Goal: Task Accomplishment & Management: Use online tool/utility

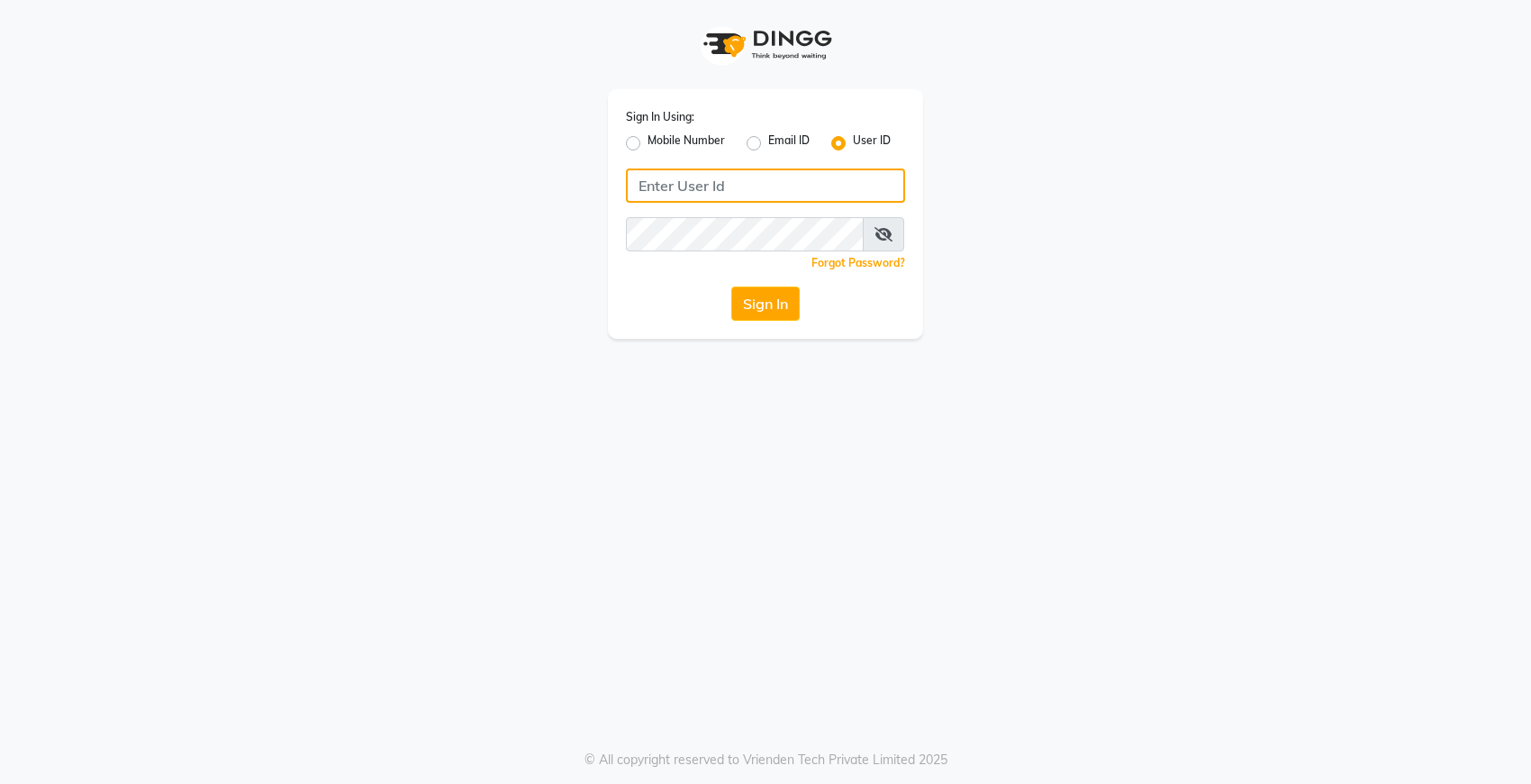
type input "Dedios123"
click at [771, 295] on button "Sign In" at bounding box center [766, 304] width 69 height 34
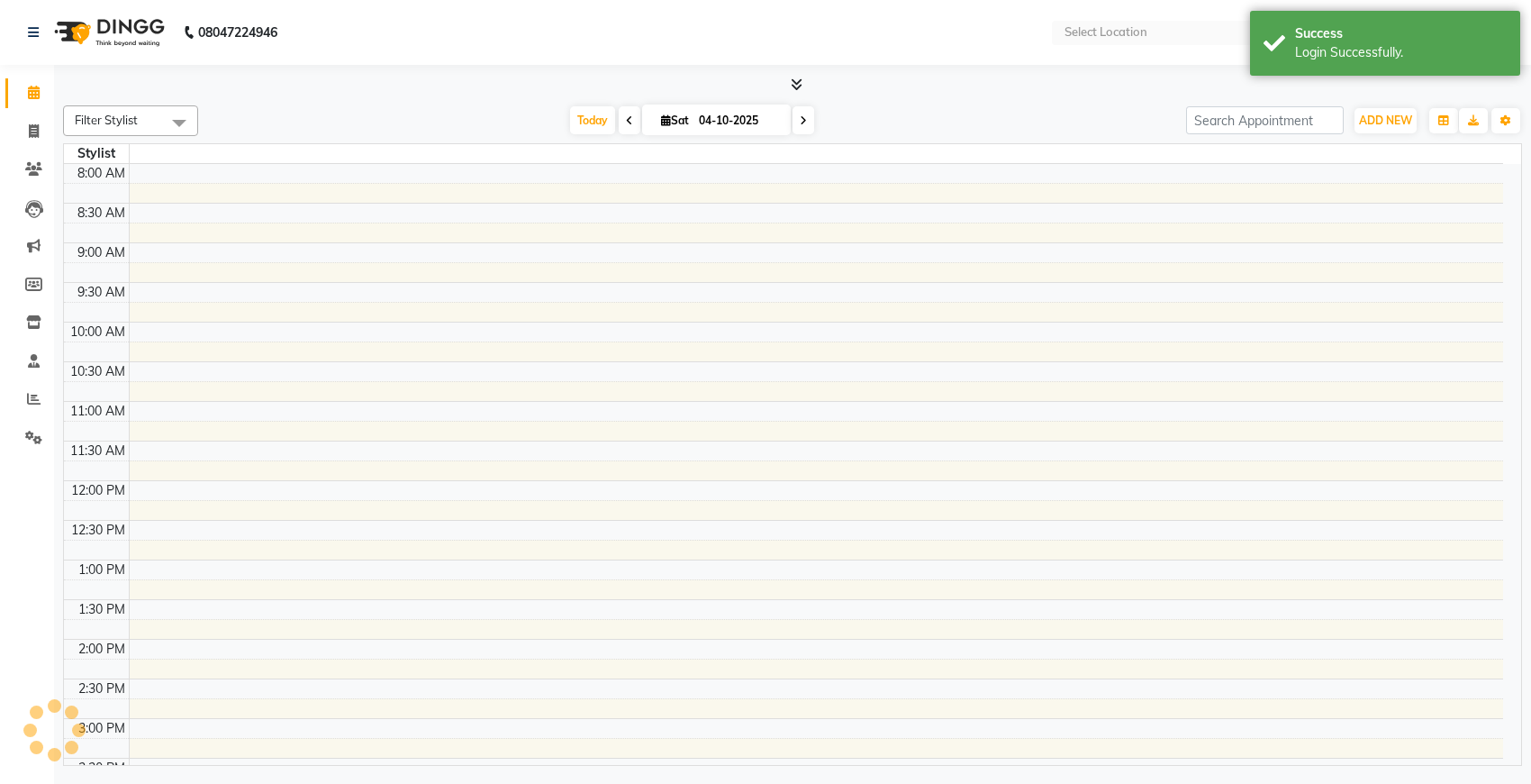
select select "en"
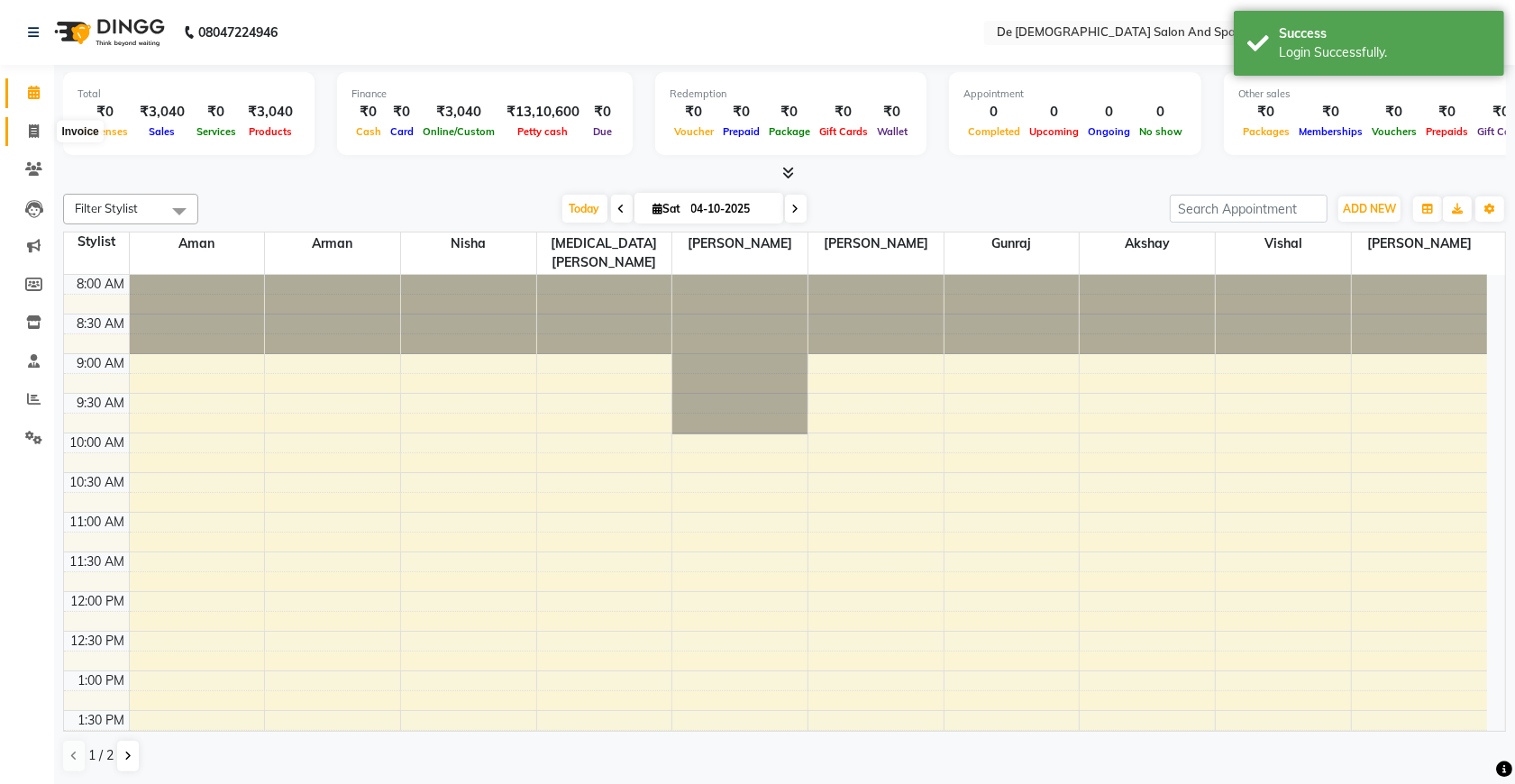
click at [33, 140] on span at bounding box center [34, 131] width 32 height 21
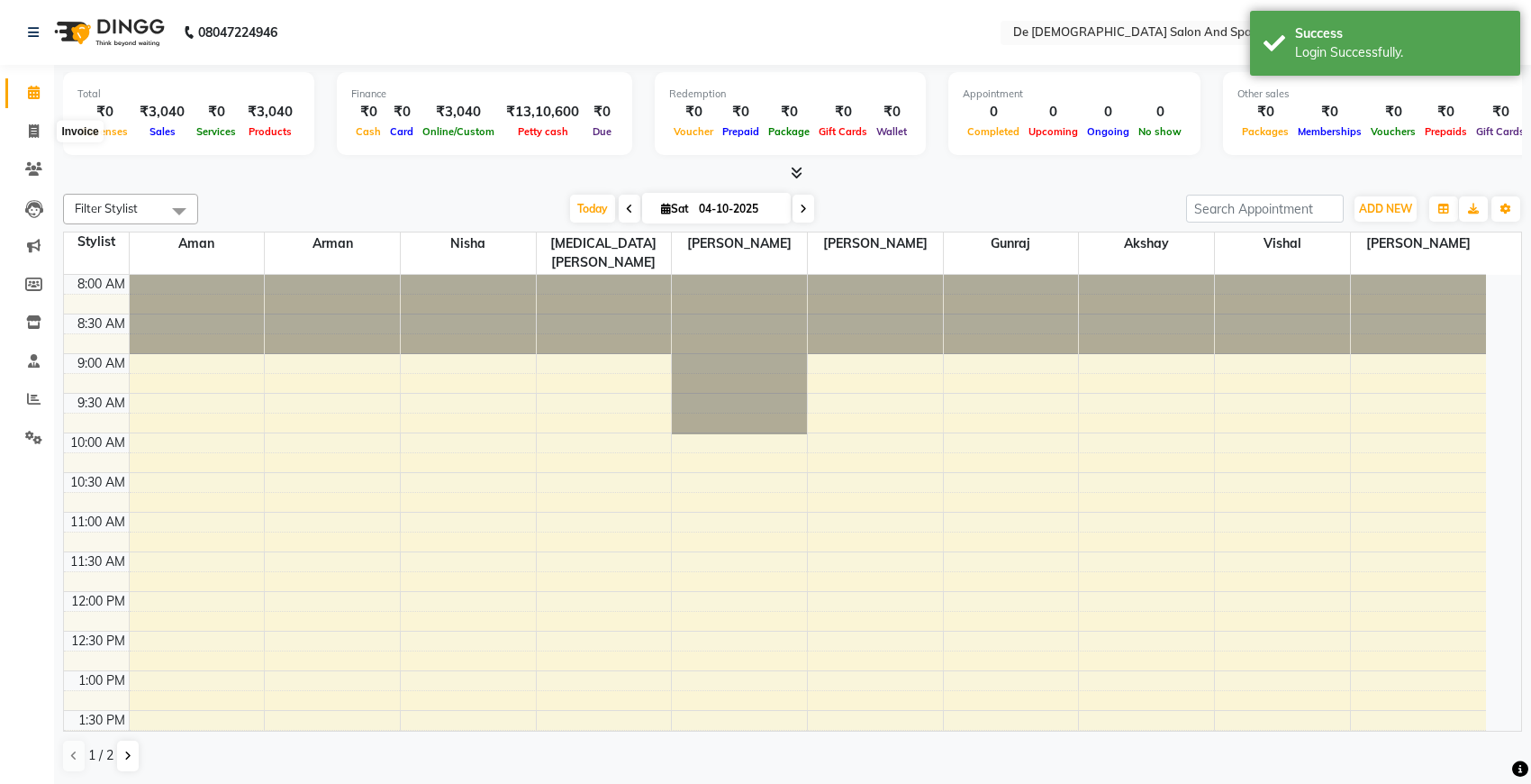
select select "6431"
select select "service"
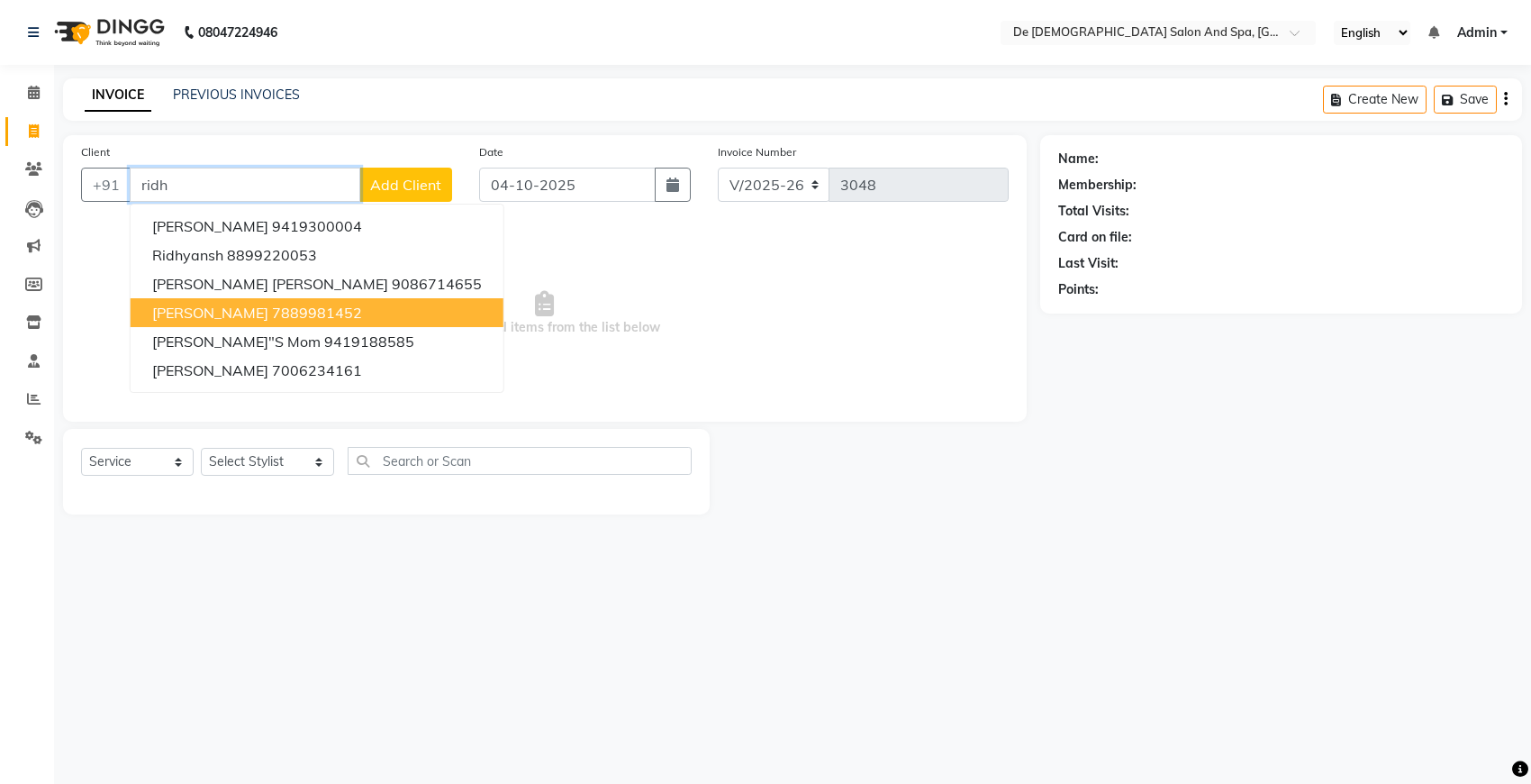
click at [222, 321] on button "[PERSON_NAME] 7889981452" at bounding box center [316, 313] width 373 height 29
type input "7889981452"
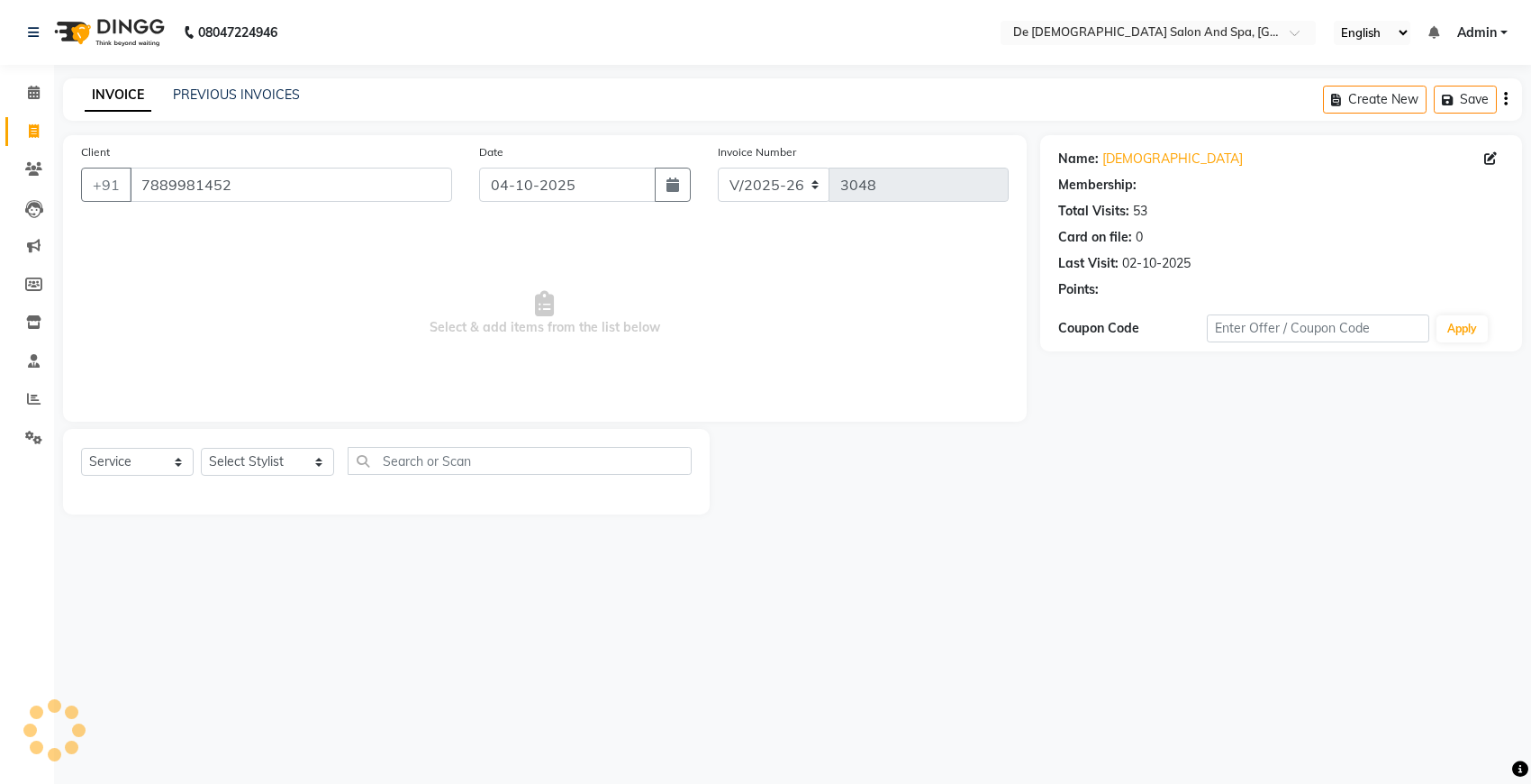
select select "1: Object"
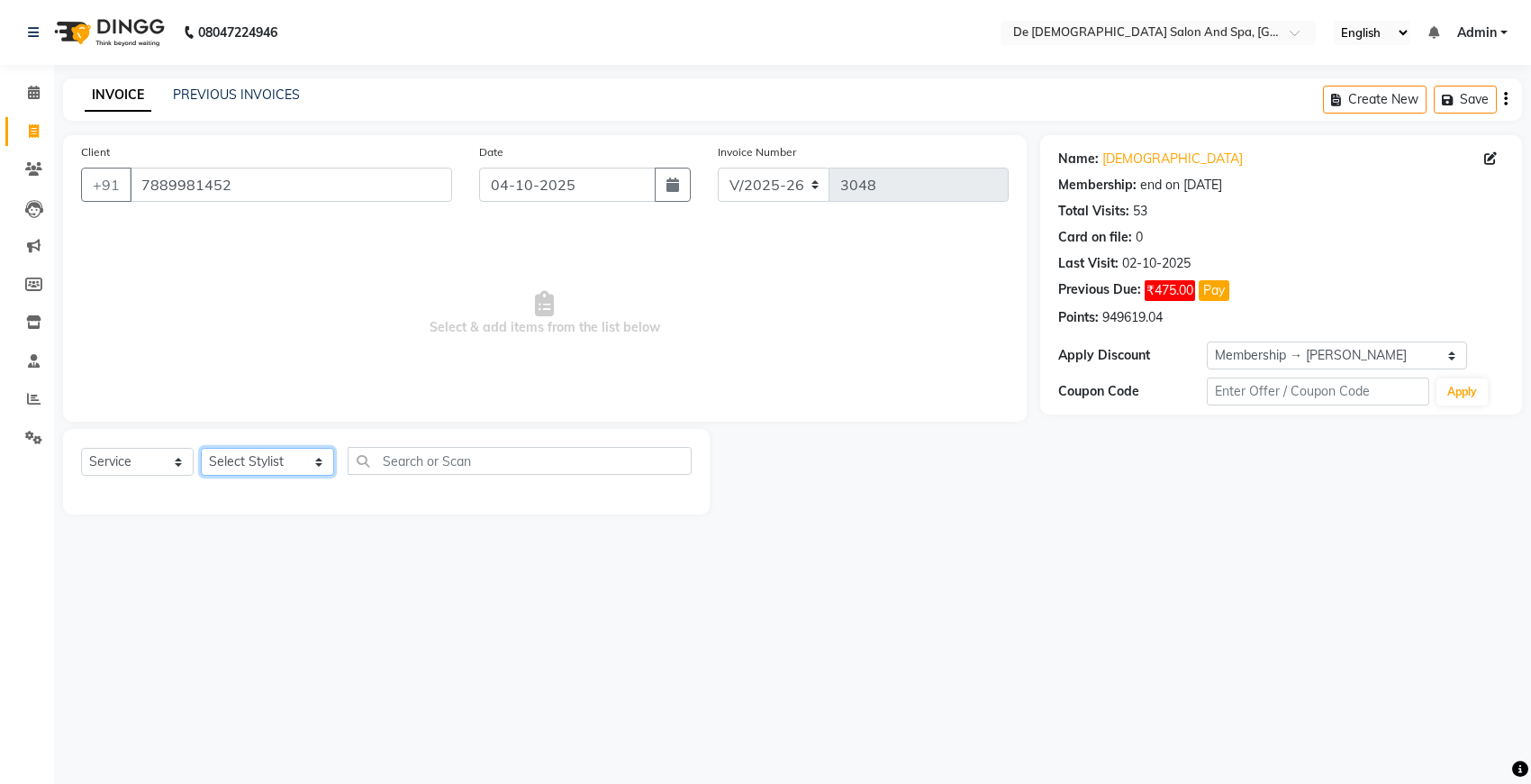
click at [280, 462] on select "Select Stylist akshay [PERSON_NAME] [PERSON_NAME] [PERSON_NAME] [MEDICAL_DATA][…" at bounding box center [267, 461] width 133 height 28
select select "49371"
click at [201, 448] on select "Select Stylist akshay [PERSON_NAME] [PERSON_NAME] [PERSON_NAME] [MEDICAL_DATA][…" at bounding box center [267, 461] width 133 height 28
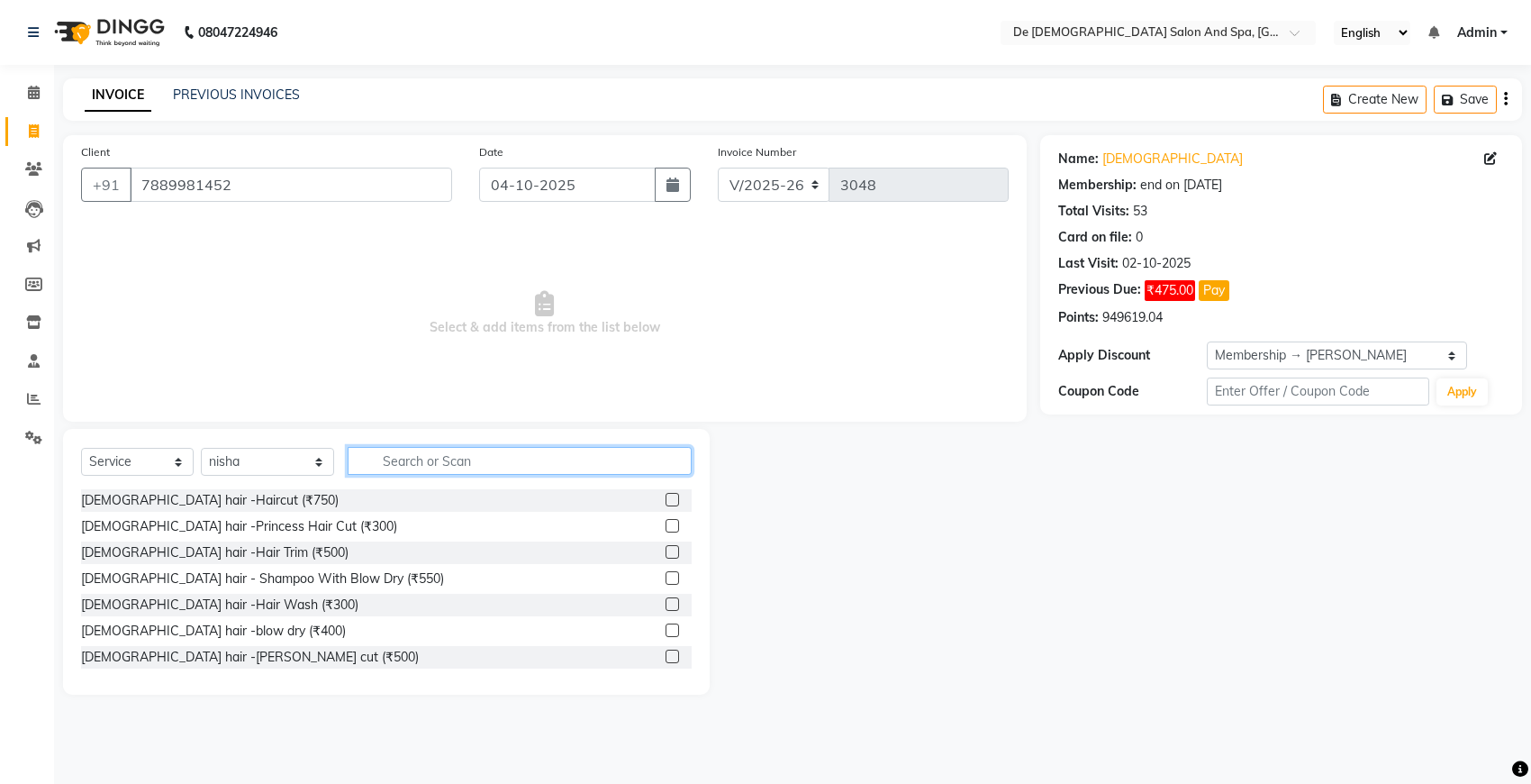
click at [469, 462] on input "text" at bounding box center [520, 460] width 344 height 28
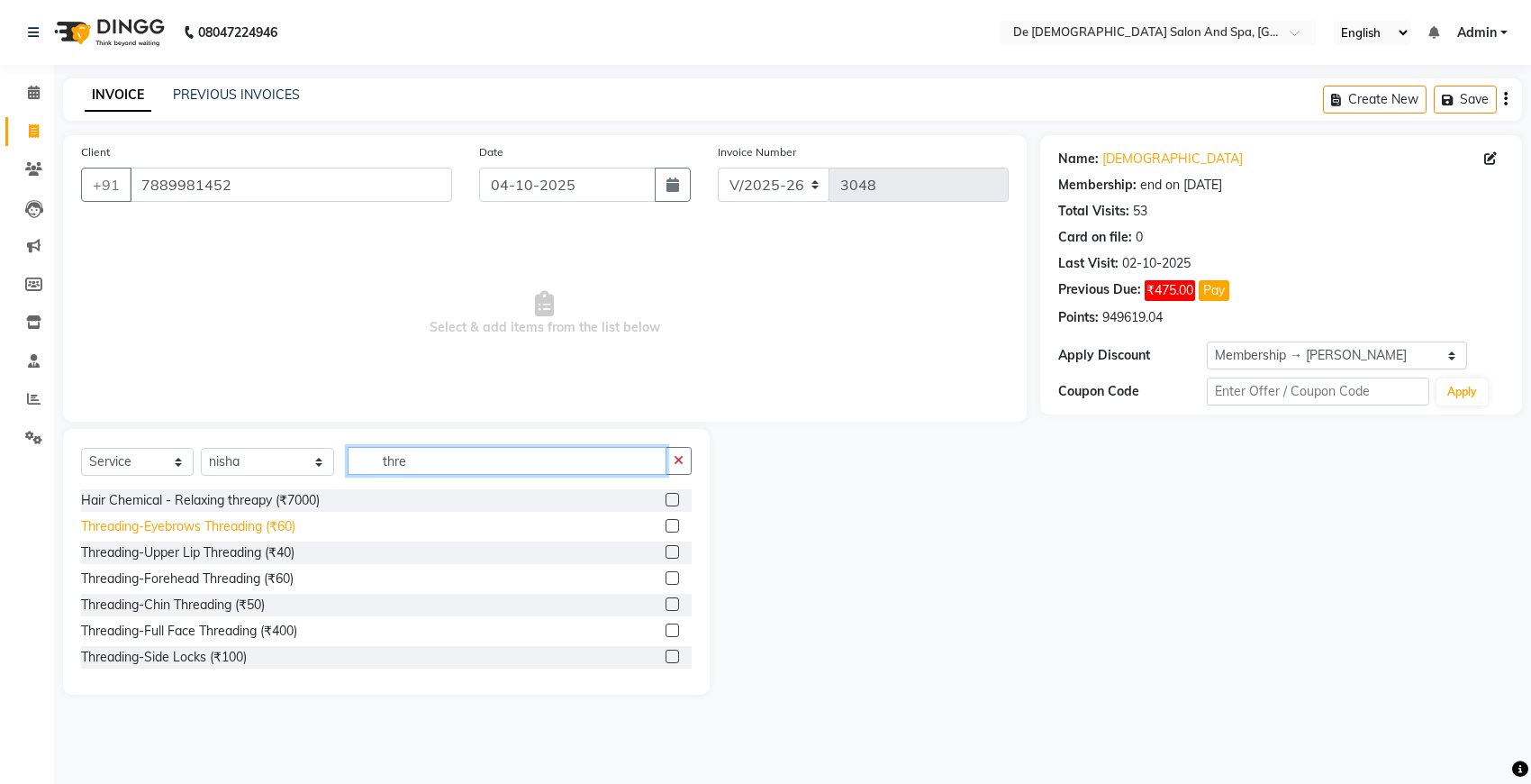
type input "thre"
click at [279, 518] on div "Threading-Eyebrows Threading (₹60)" at bounding box center [188, 526] width 215 height 19
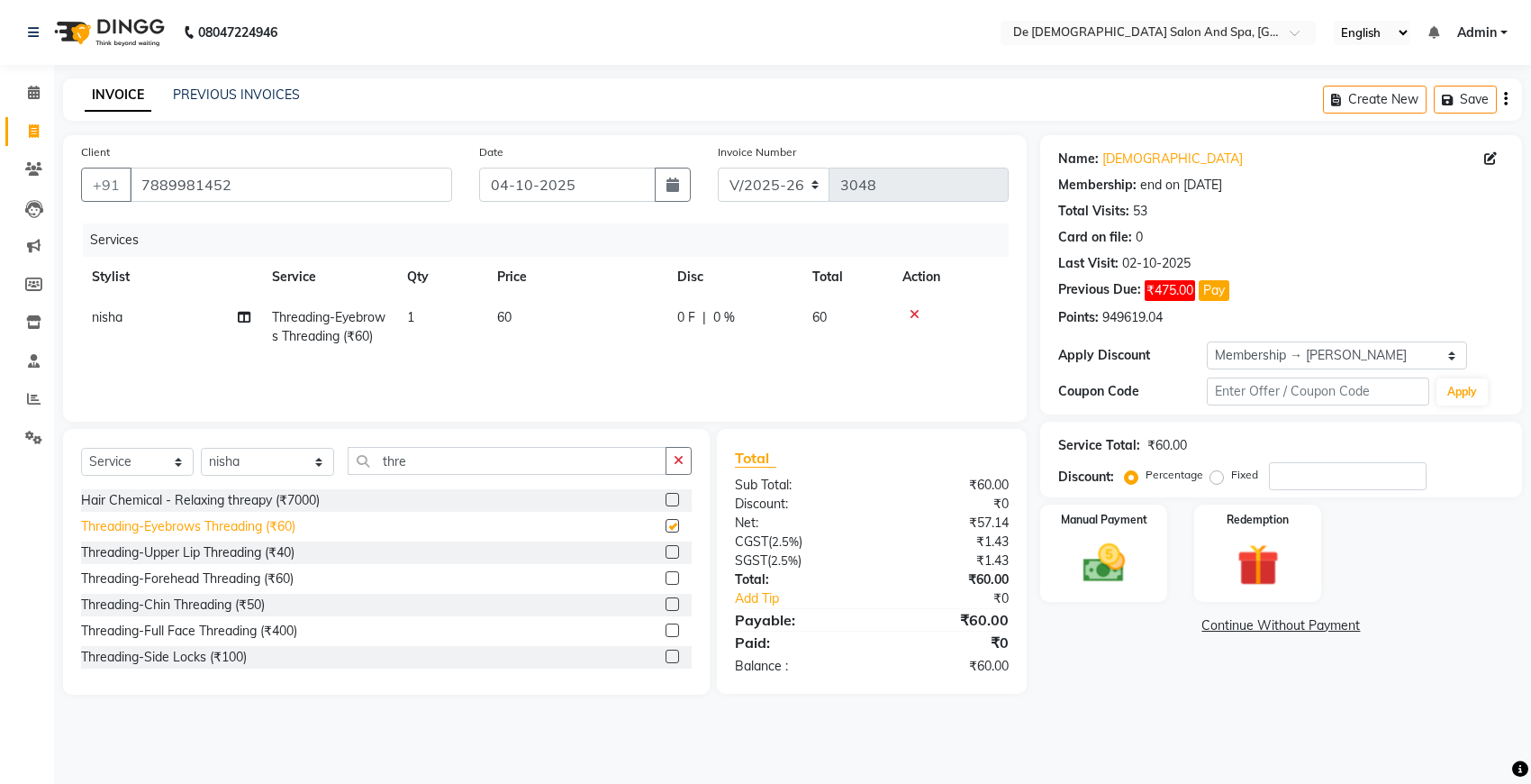
checkbox input "false"
click at [281, 552] on div "Threading-Upper Lip Threading (₹40)" at bounding box center [188, 552] width 214 height 19
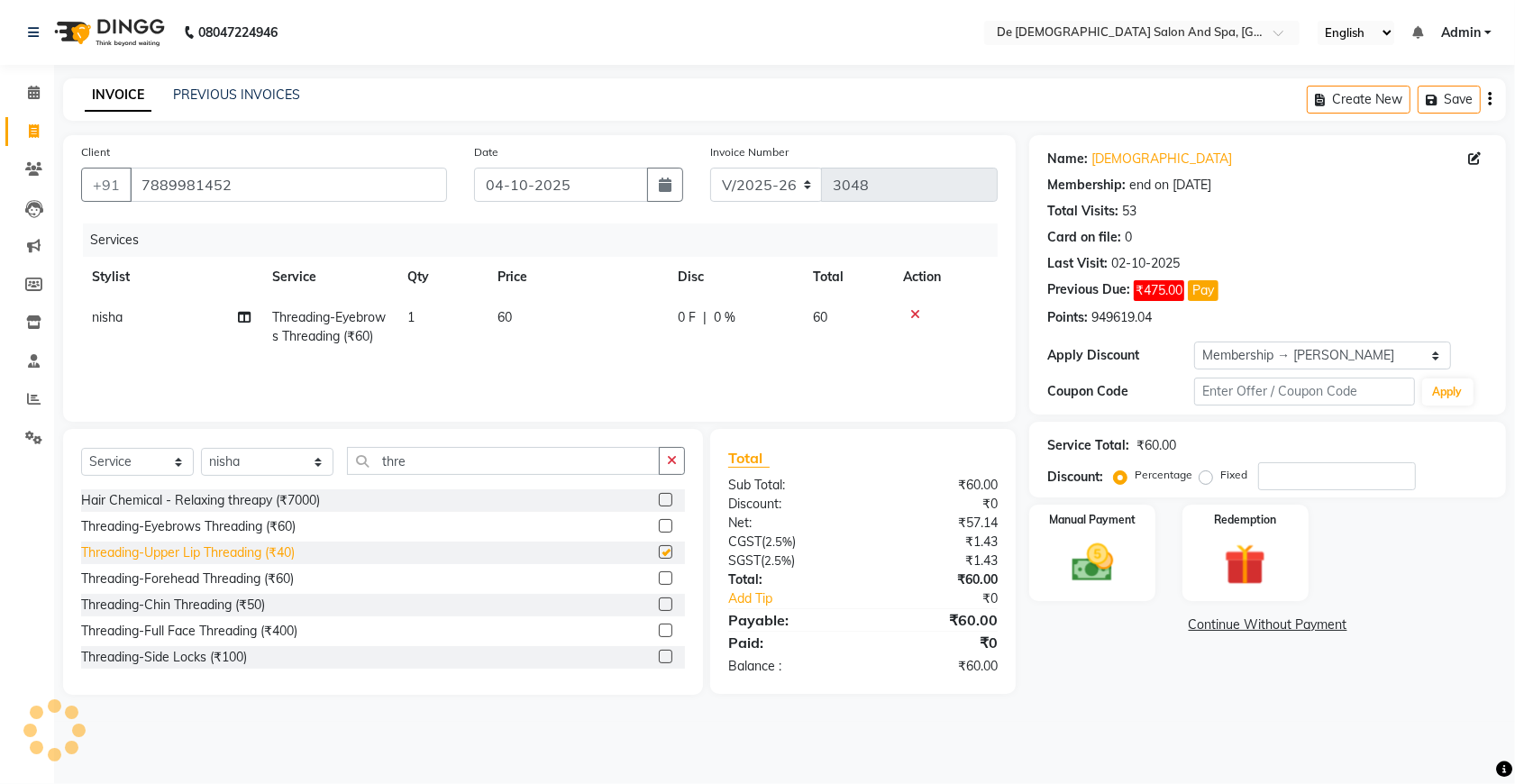
checkbox input "false"
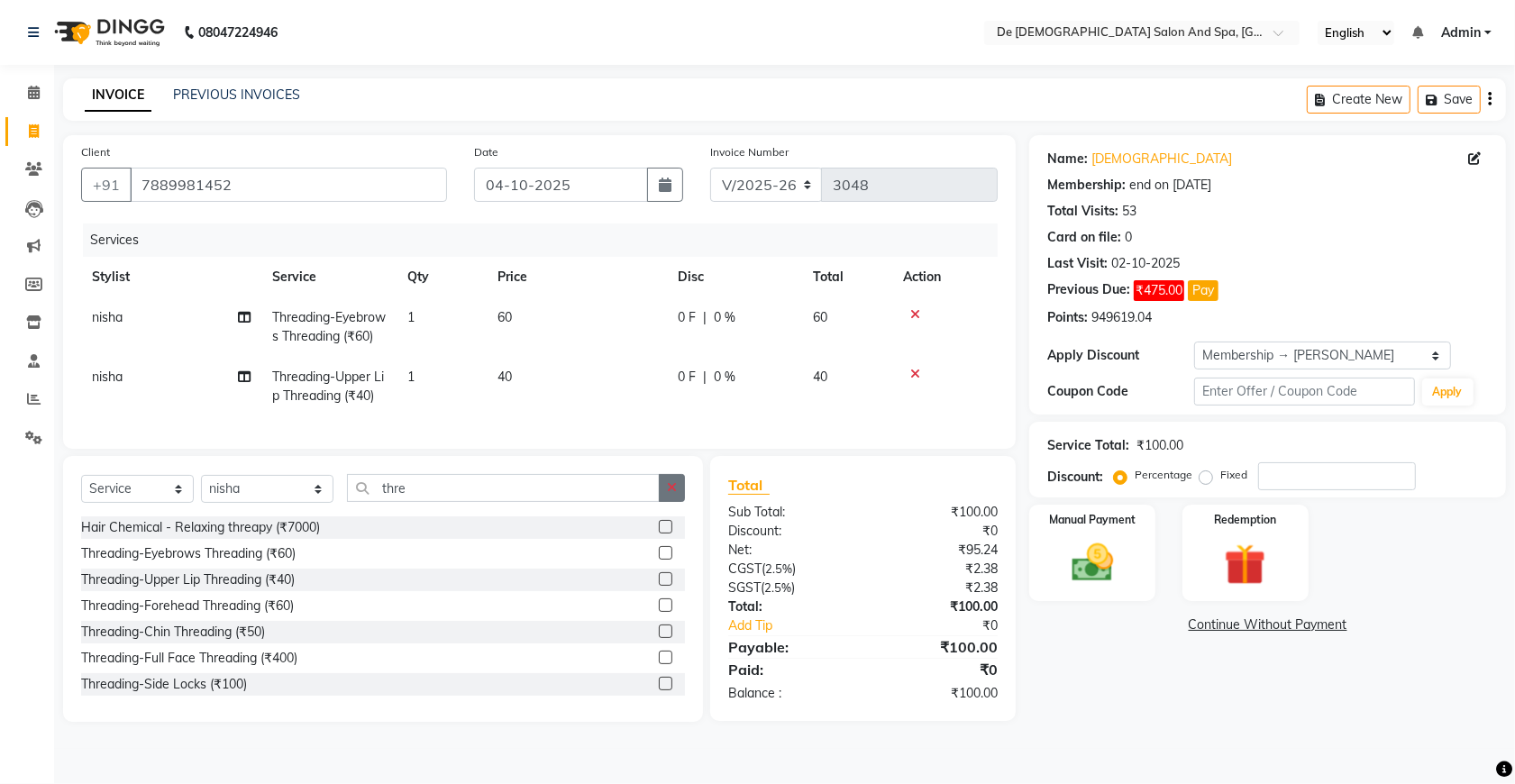
click at [668, 494] on icon "button" at bounding box center [671, 488] width 10 height 13
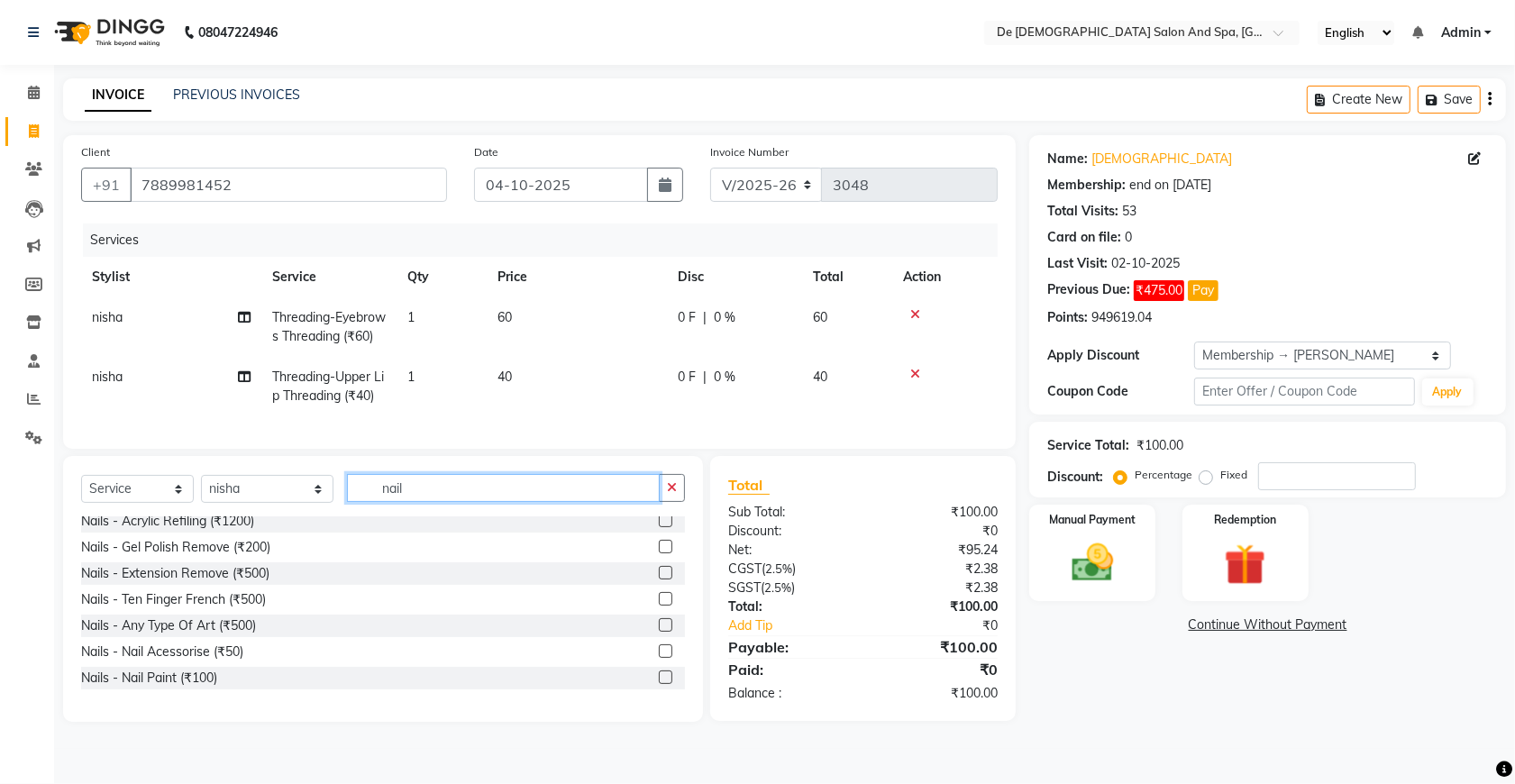
scroll to position [112, 0]
type input "nail"
click at [197, 685] on div "Nails - Nail Paint (₹100)" at bounding box center [149, 675] width 136 height 19
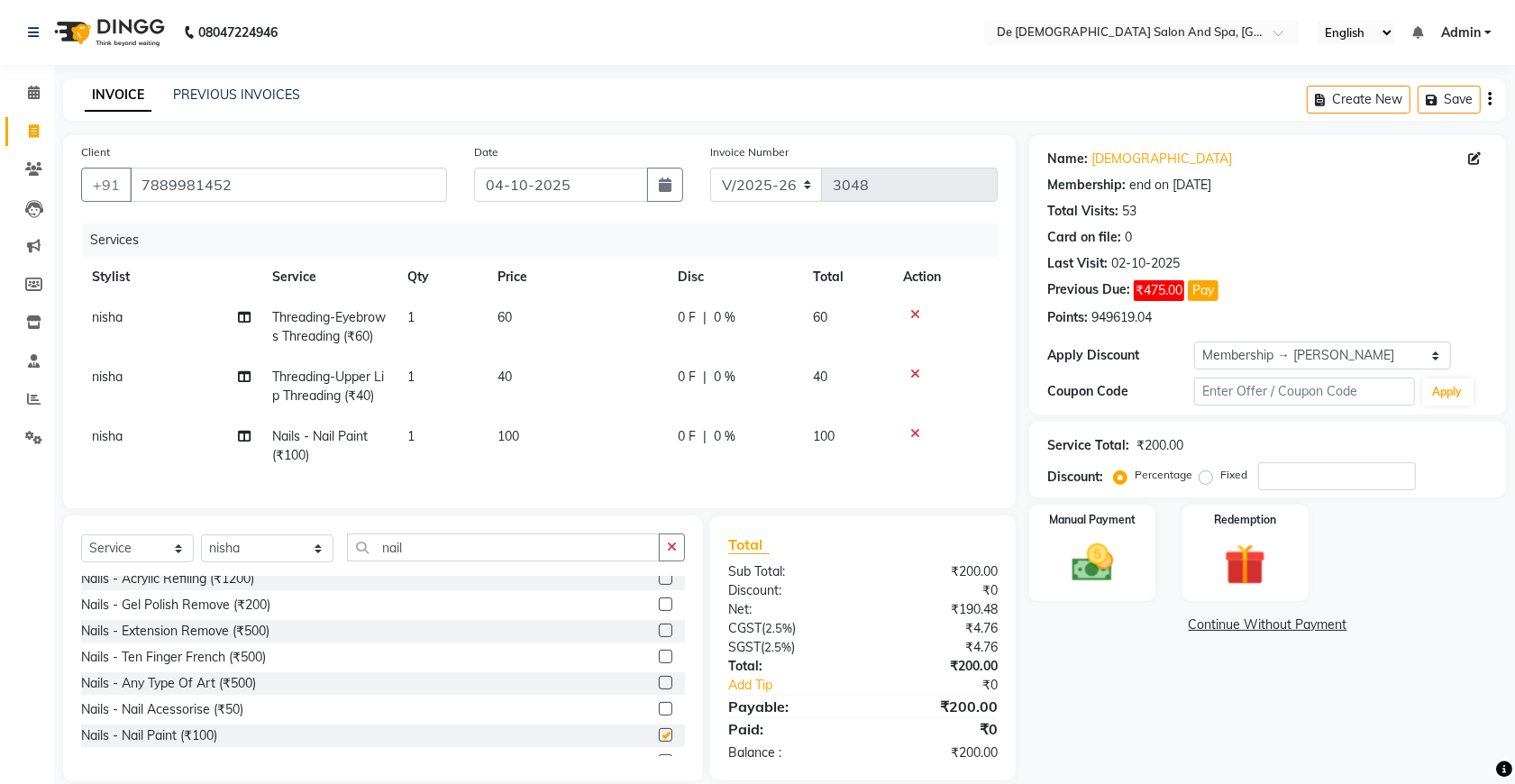
checkbox input "false"
click at [541, 441] on td "100" at bounding box center [577, 446] width 180 height 60
select select "49371"
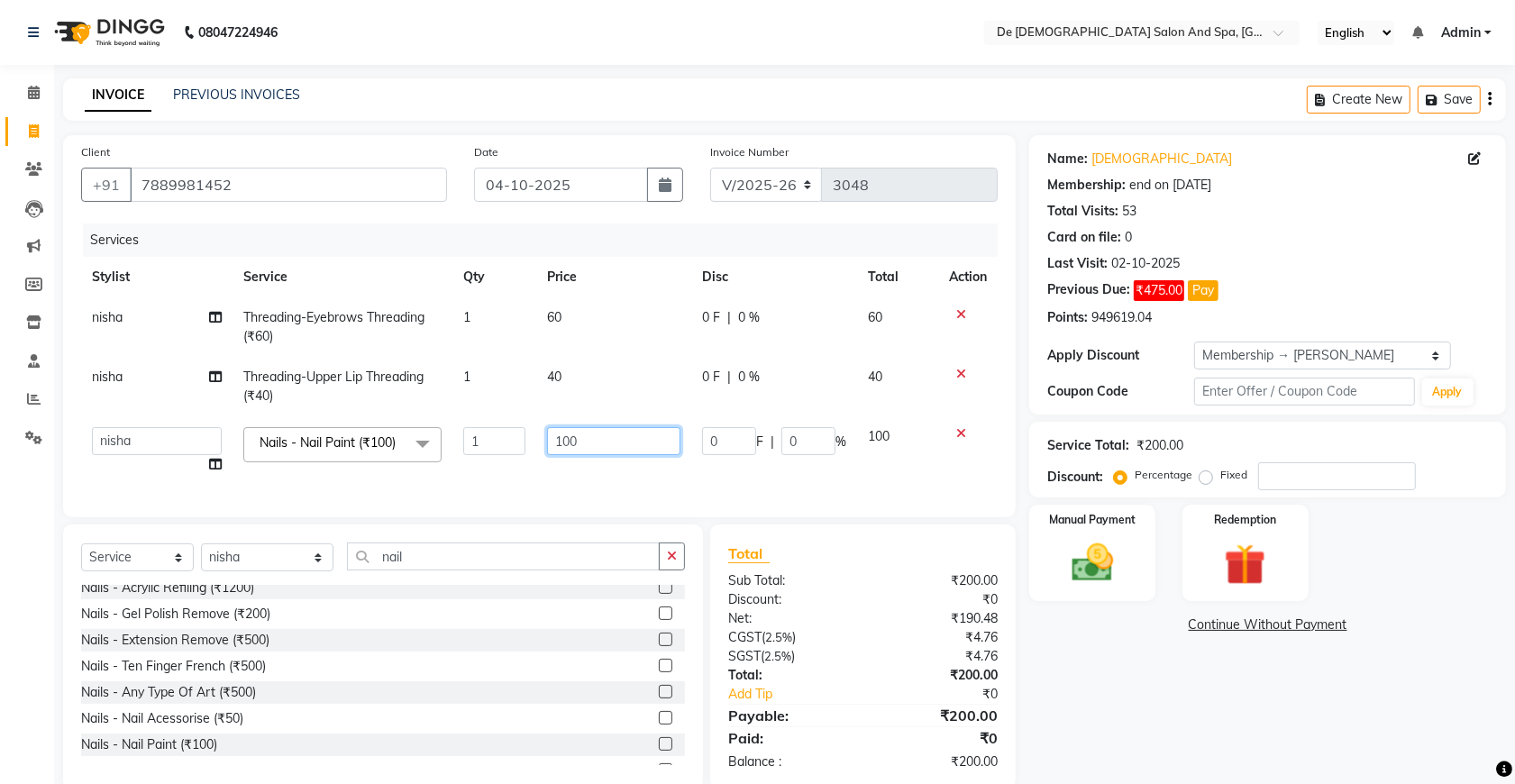
click at [601, 441] on input "100" at bounding box center [613, 440] width 133 height 28
type input "1"
type input "200"
click at [587, 474] on td "200" at bounding box center [613, 450] width 155 height 69
select select "49371"
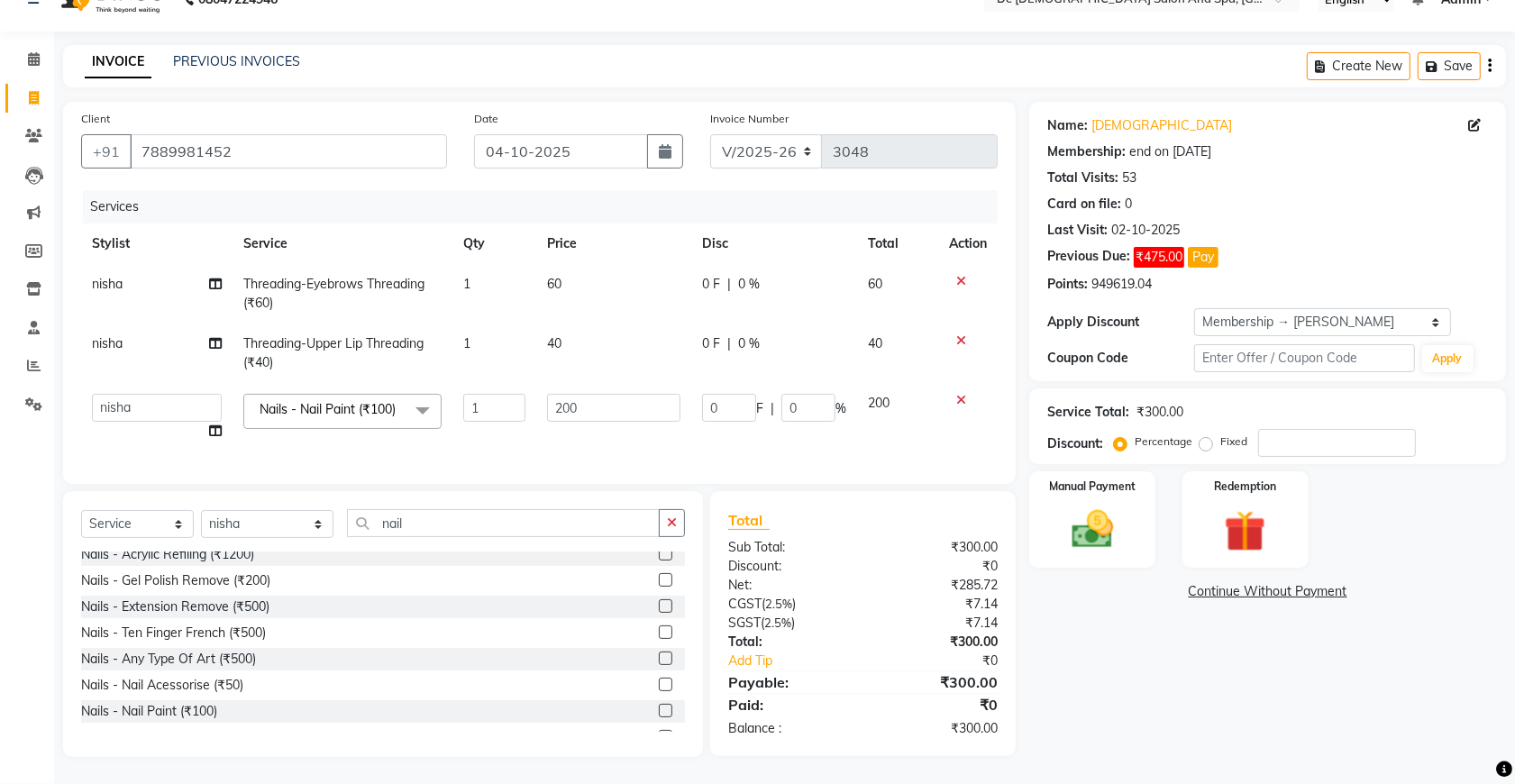
scroll to position [59, 0]
click at [667, 520] on icon "button" at bounding box center [671, 522] width 10 height 13
click at [221, 519] on select "Select Stylist akshay [PERSON_NAME] [PERSON_NAME] [PERSON_NAME] [MEDICAL_DATA][…" at bounding box center [267, 523] width 132 height 28
select select "55354"
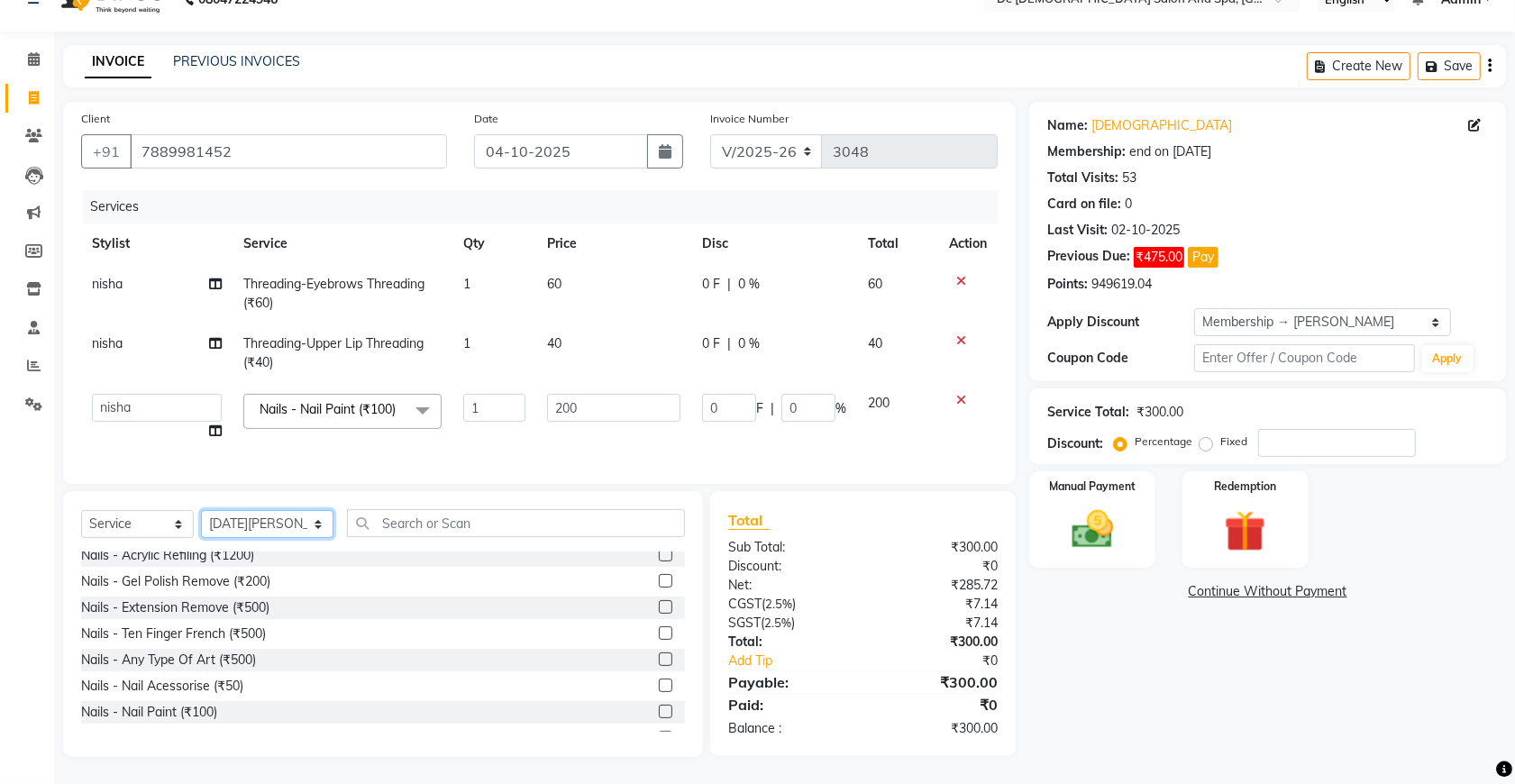
click at [201, 509] on select "Select Stylist akshay [PERSON_NAME] [PERSON_NAME] [PERSON_NAME] [MEDICAL_DATA][…" at bounding box center [267, 523] width 132 height 28
click at [365, 531] on input "text" at bounding box center [516, 522] width 338 height 28
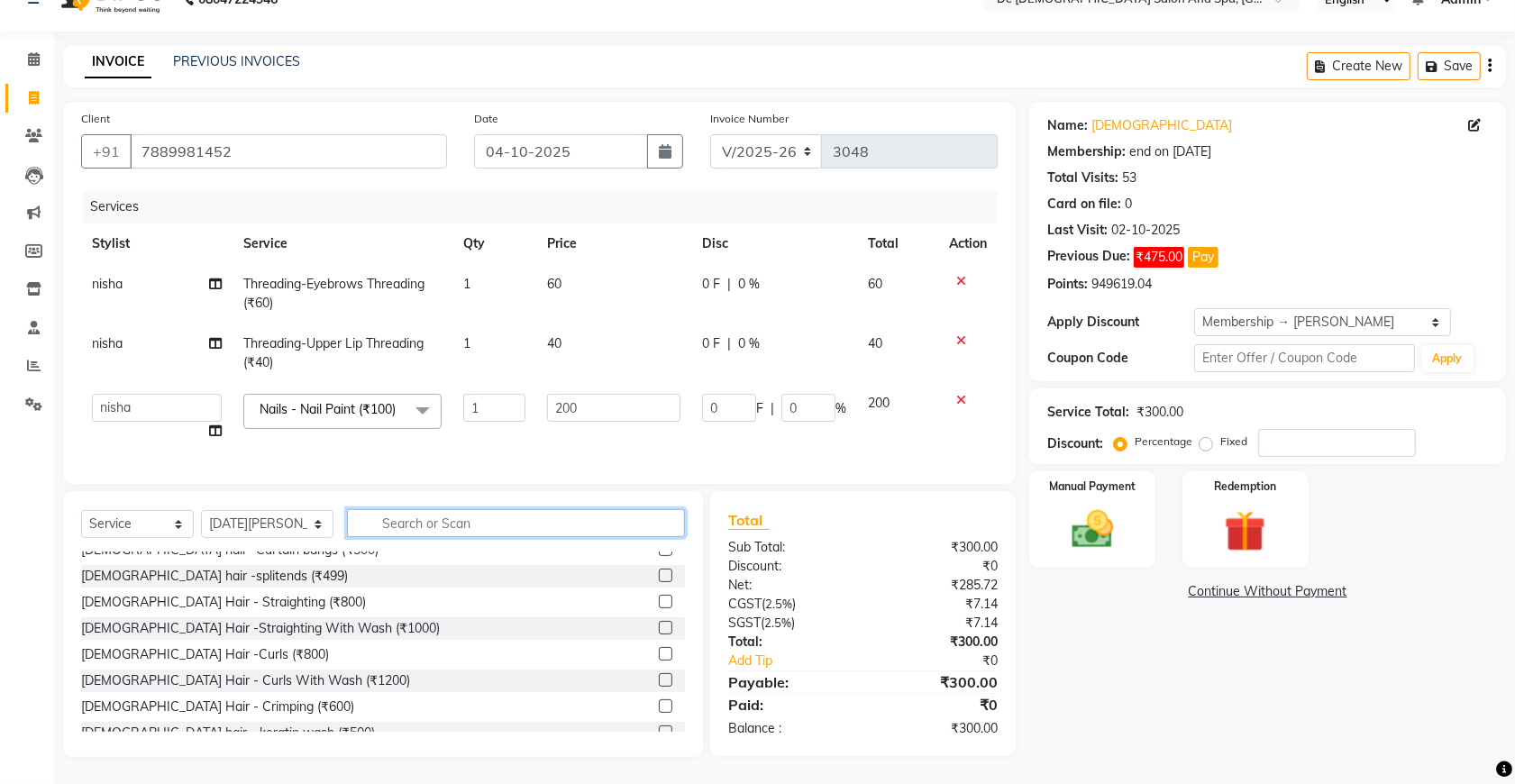
scroll to position [0, 0]
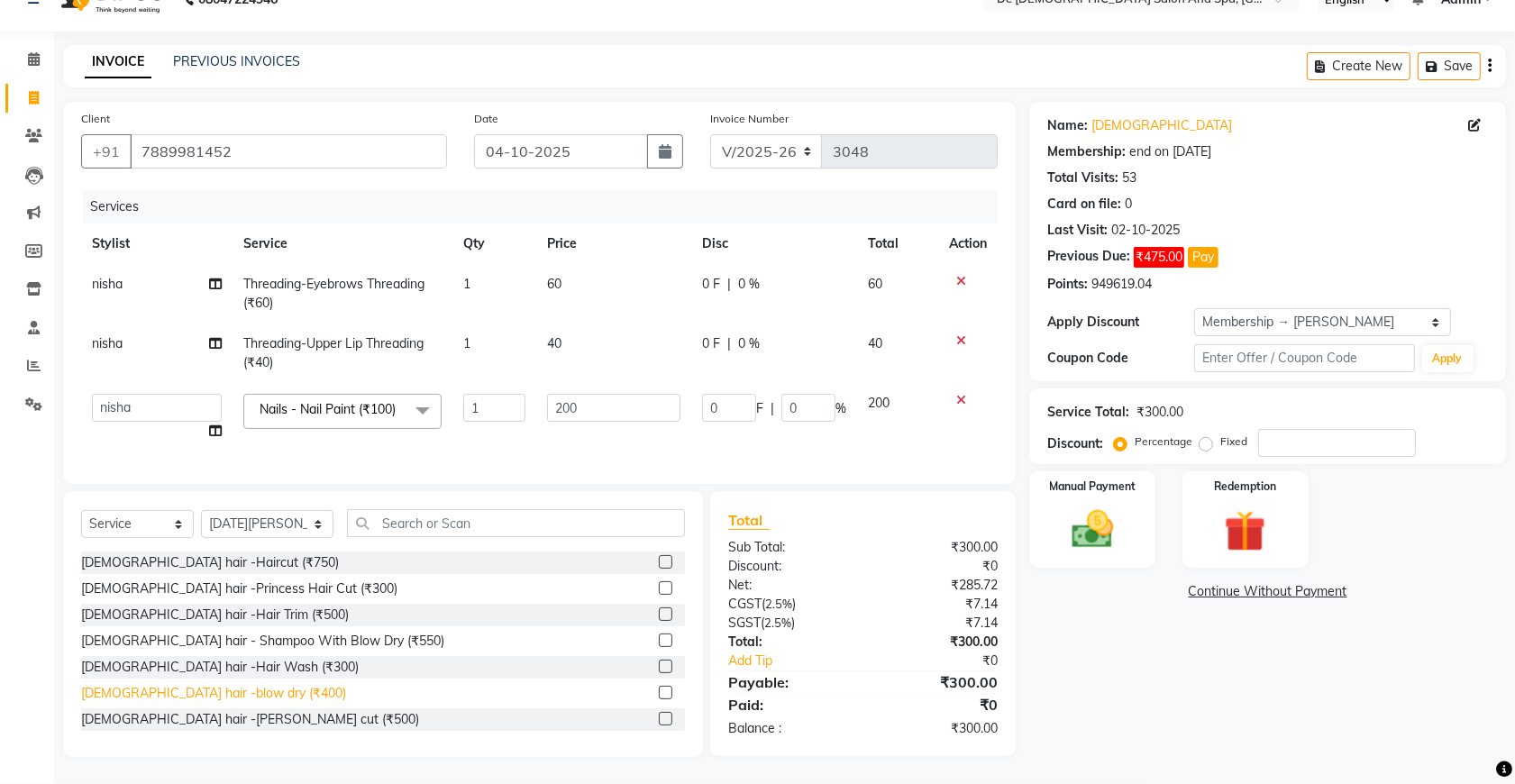
click at [209, 684] on div "[DEMOGRAPHIC_DATA] hair -blow dry (₹400)" at bounding box center [213, 692] width 265 height 19
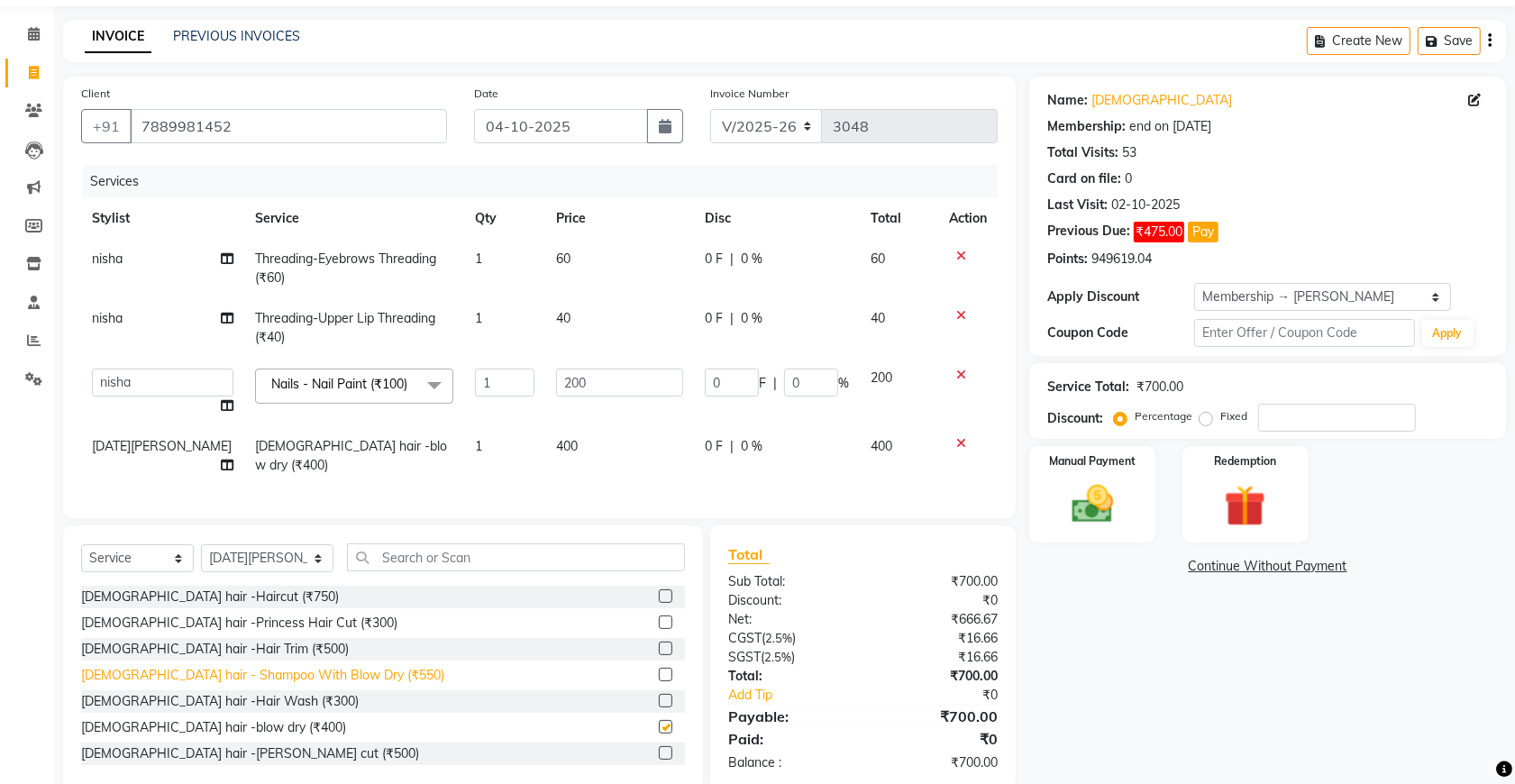
checkbox input "false"
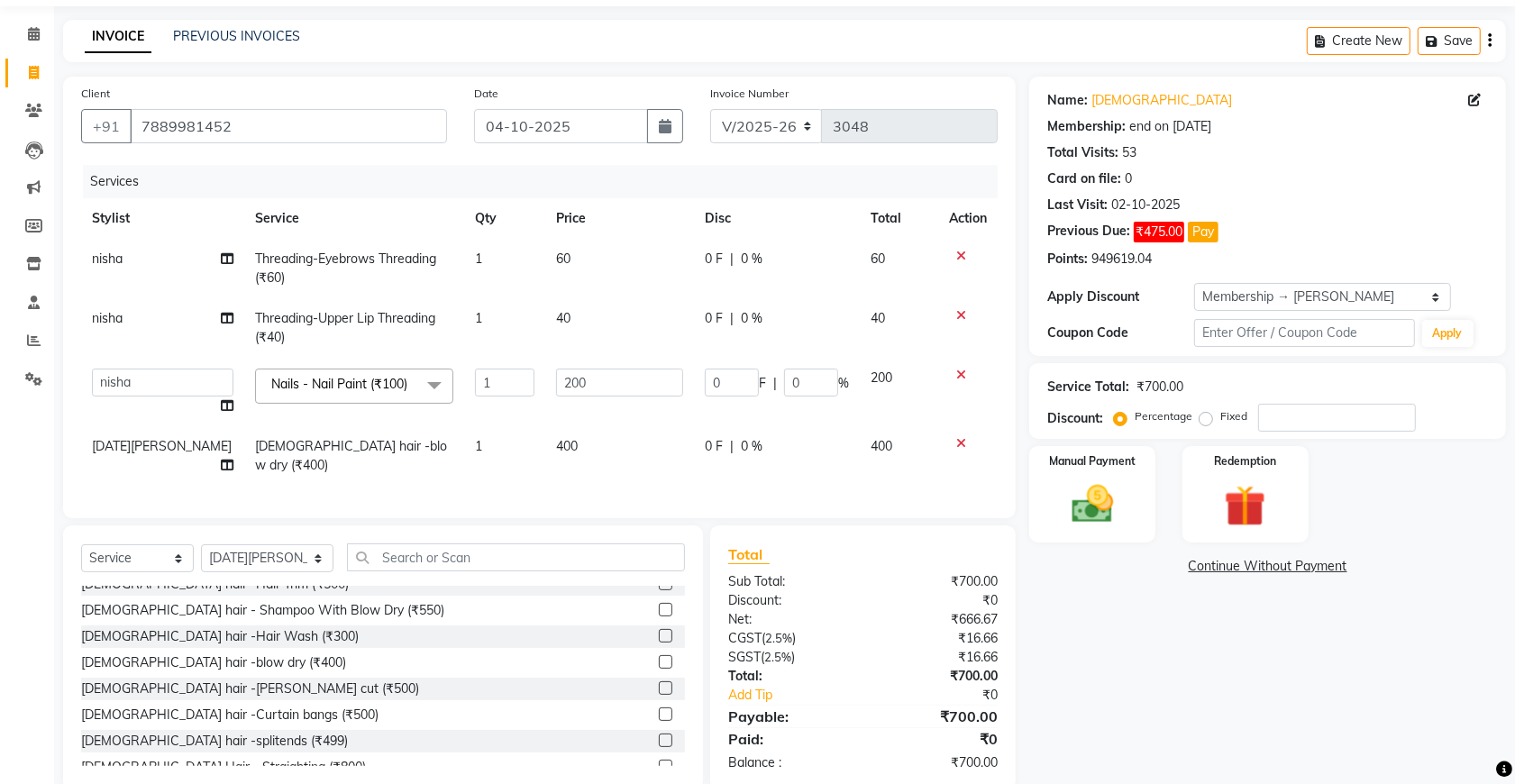
scroll to position [112, 0]
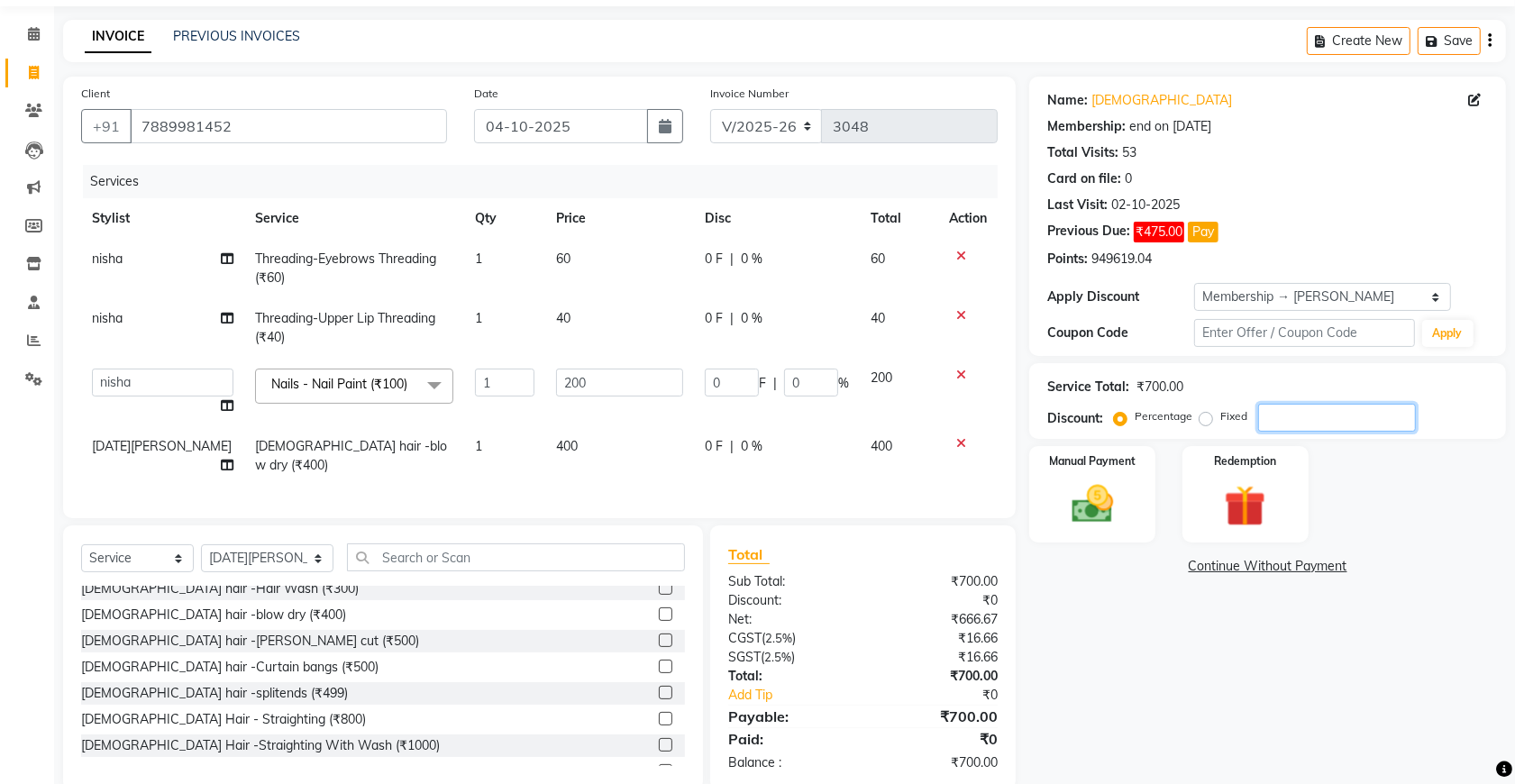
click at [1296, 426] on input "number" at bounding box center [1336, 417] width 158 height 28
type input "2"
type input "4"
type input "2"
type input "20"
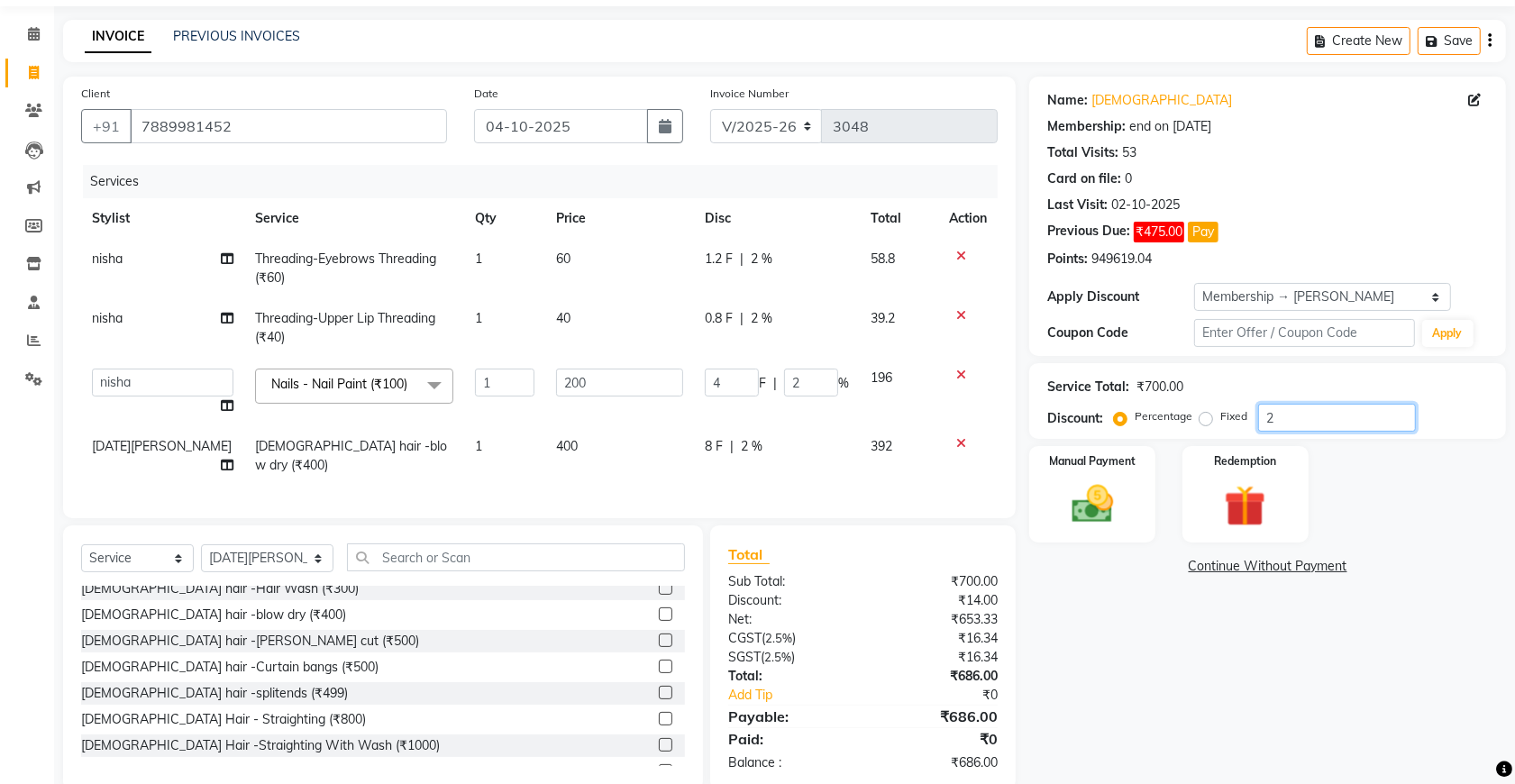
type input "40"
type input "20"
click at [1087, 494] on img at bounding box center [1093, 504] width 71 height 50
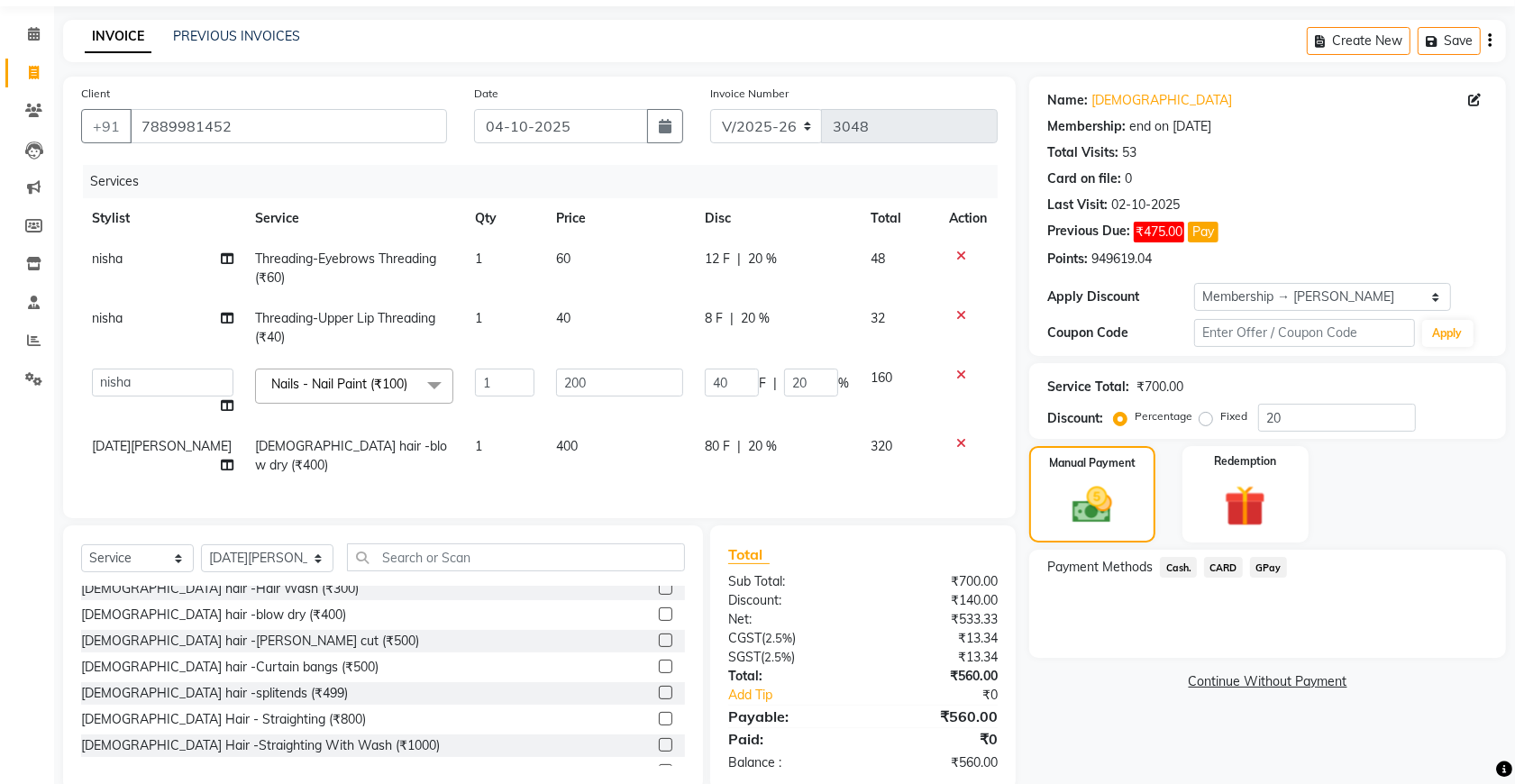
scroll to position [99, 0]
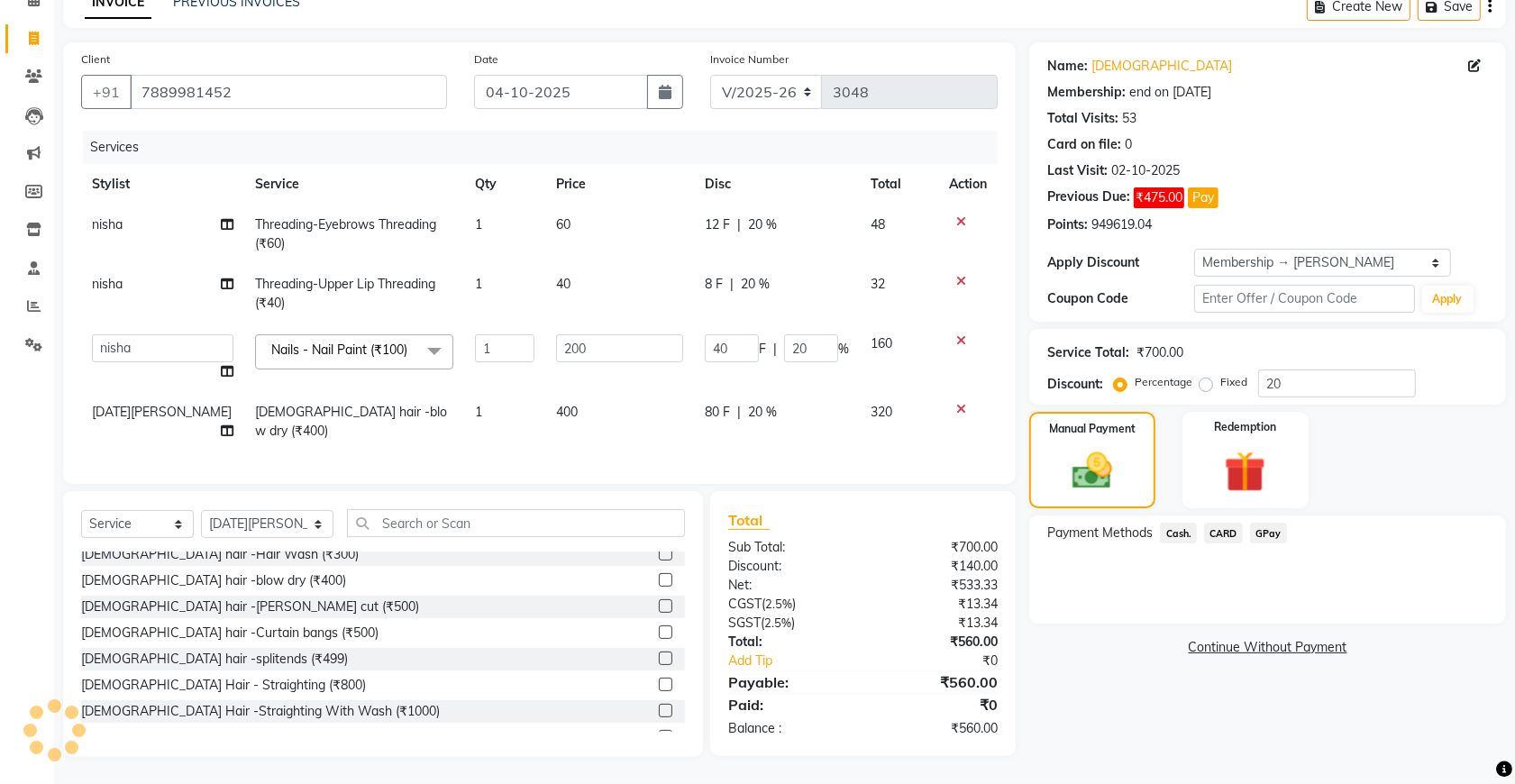
click at [1273, 529] on span "GPay" at bounding box center [1267, 532] width 37 height 21
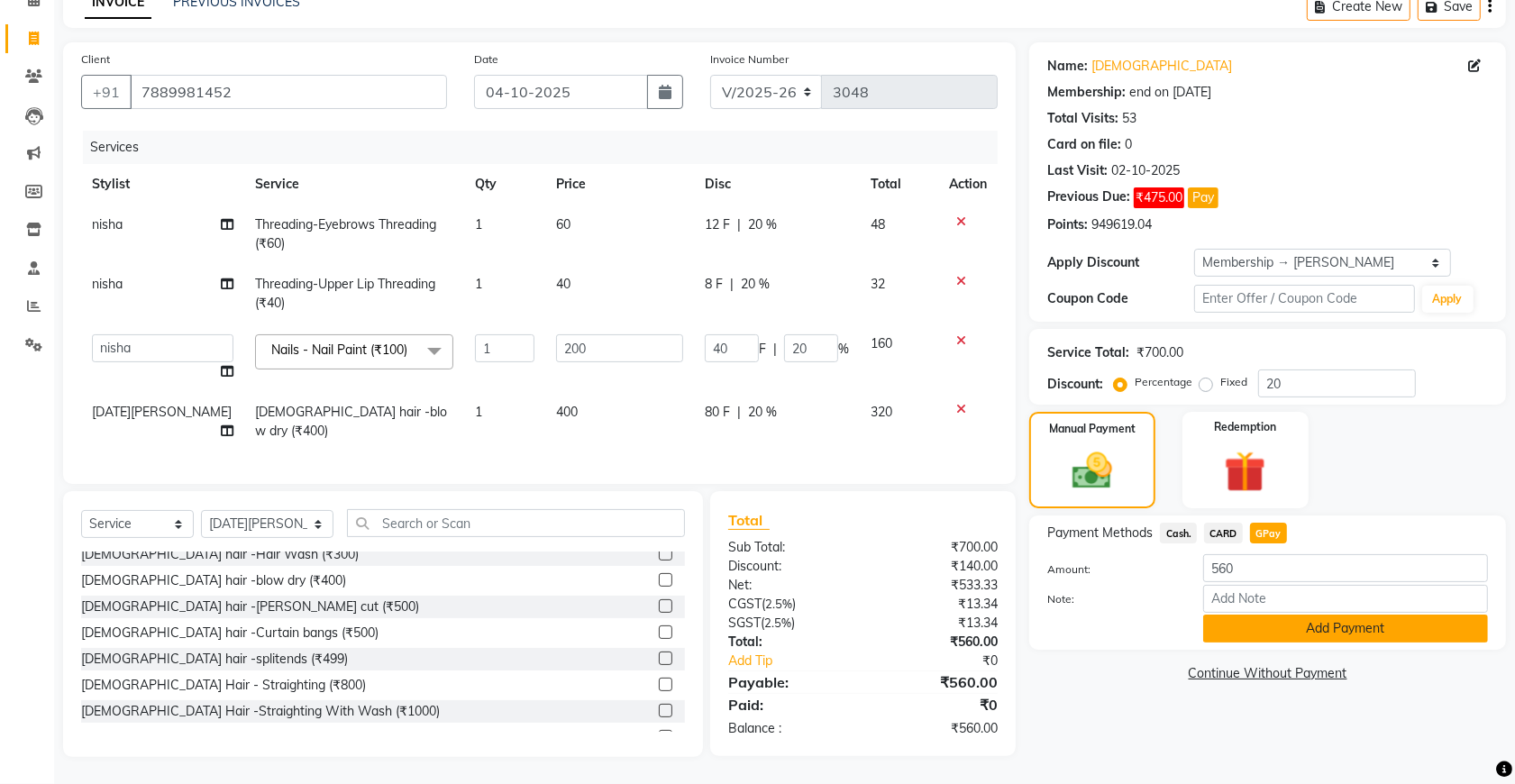
click at [1257, 618] on button "Add Payment" at bounding box center [1345, 628] width 285 height 28
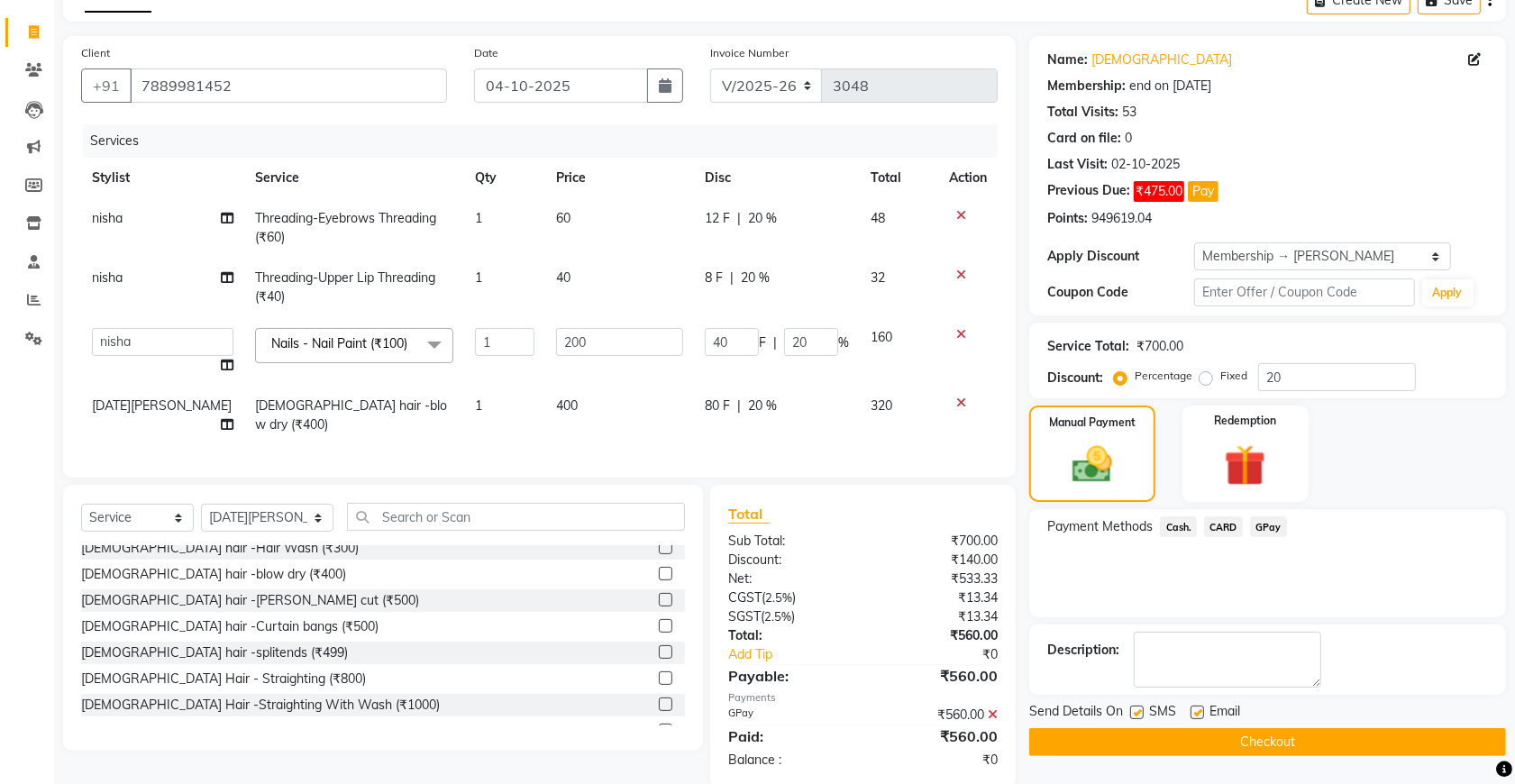
scroll to position [243, 0]
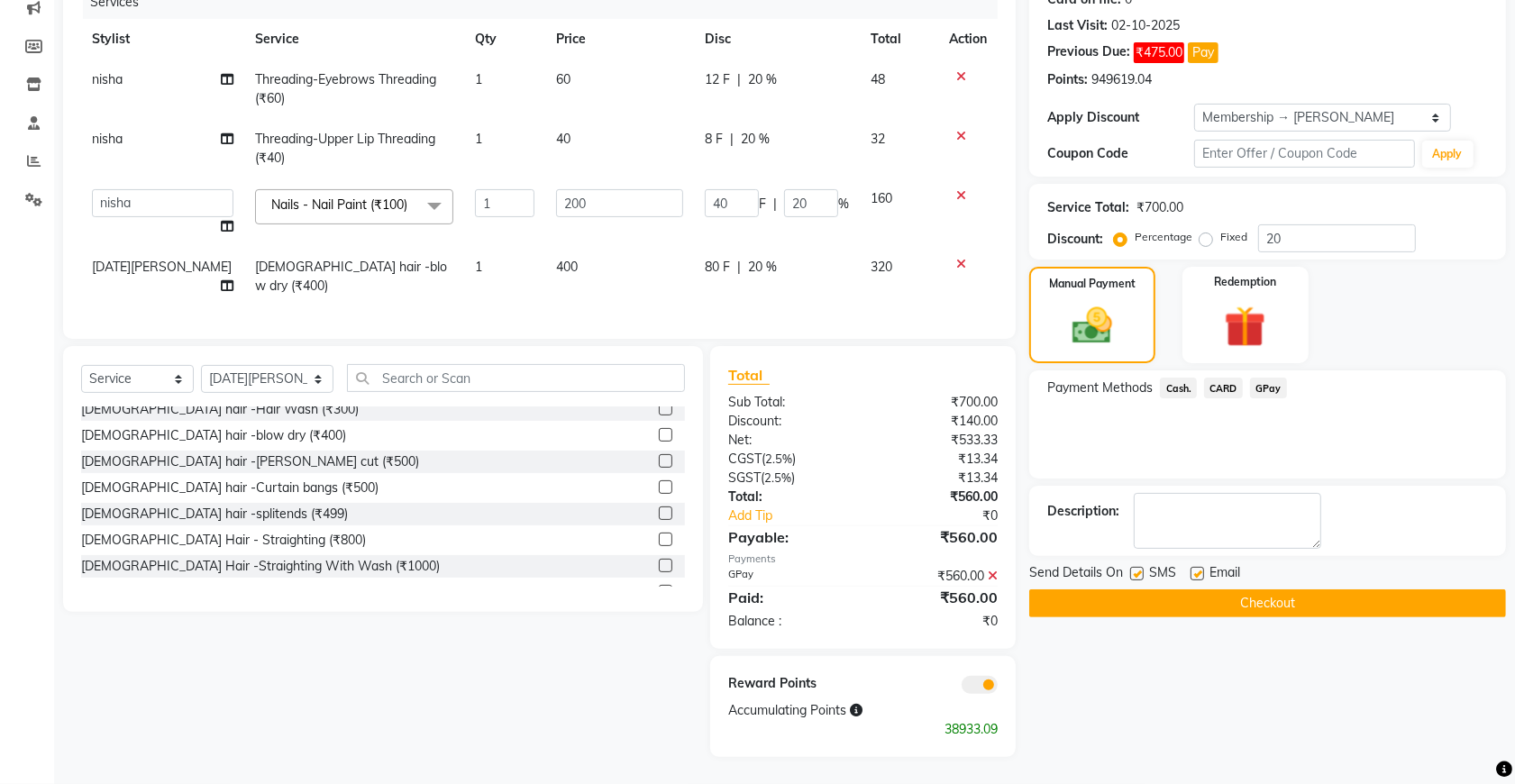
click at [1277, 605] on button "Checkout" at bounding box center [1267, 603] width 477 height 28
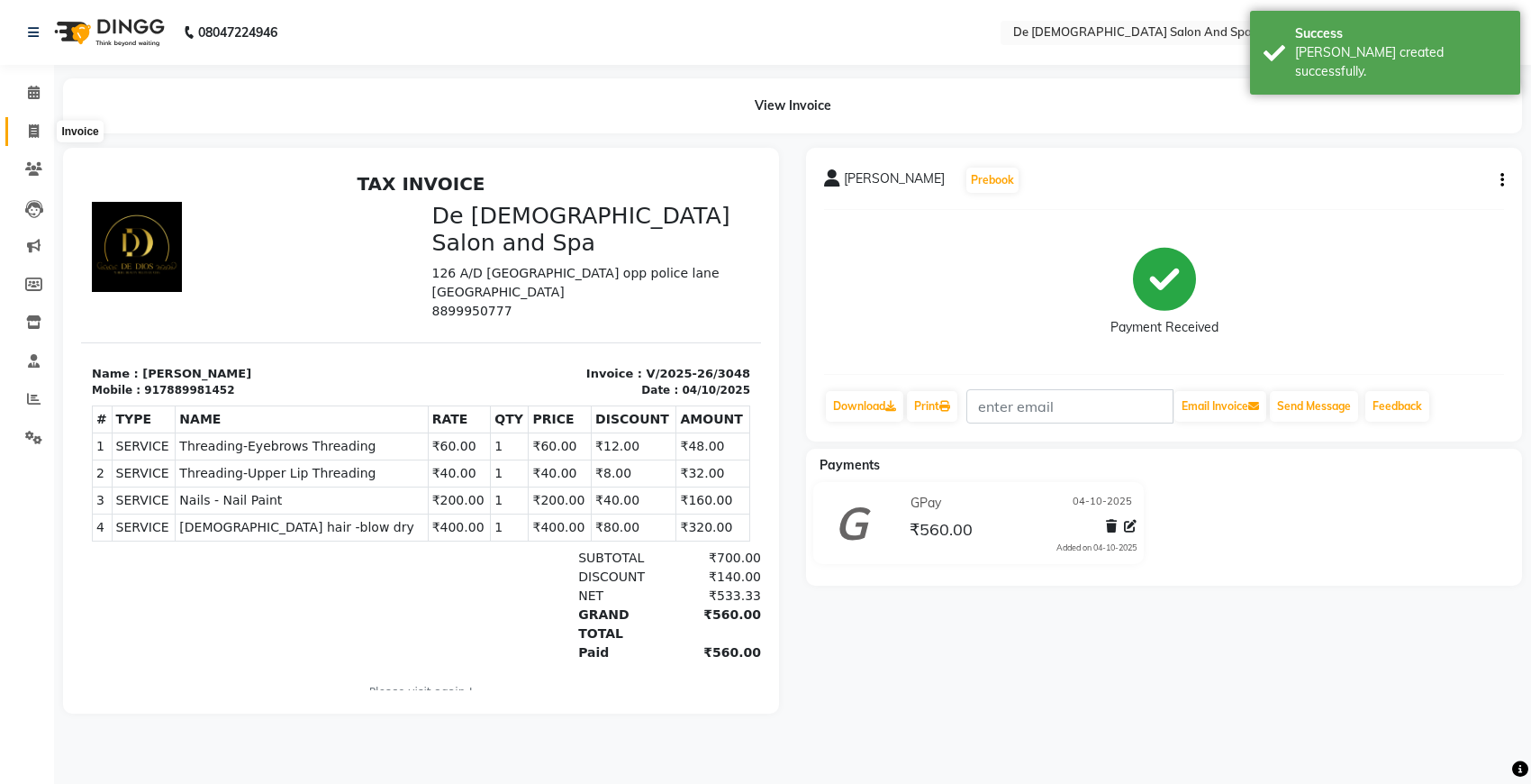
click at [34, 133] on icon at bounding box center [34, 131] width 10 height 14
select select "service"
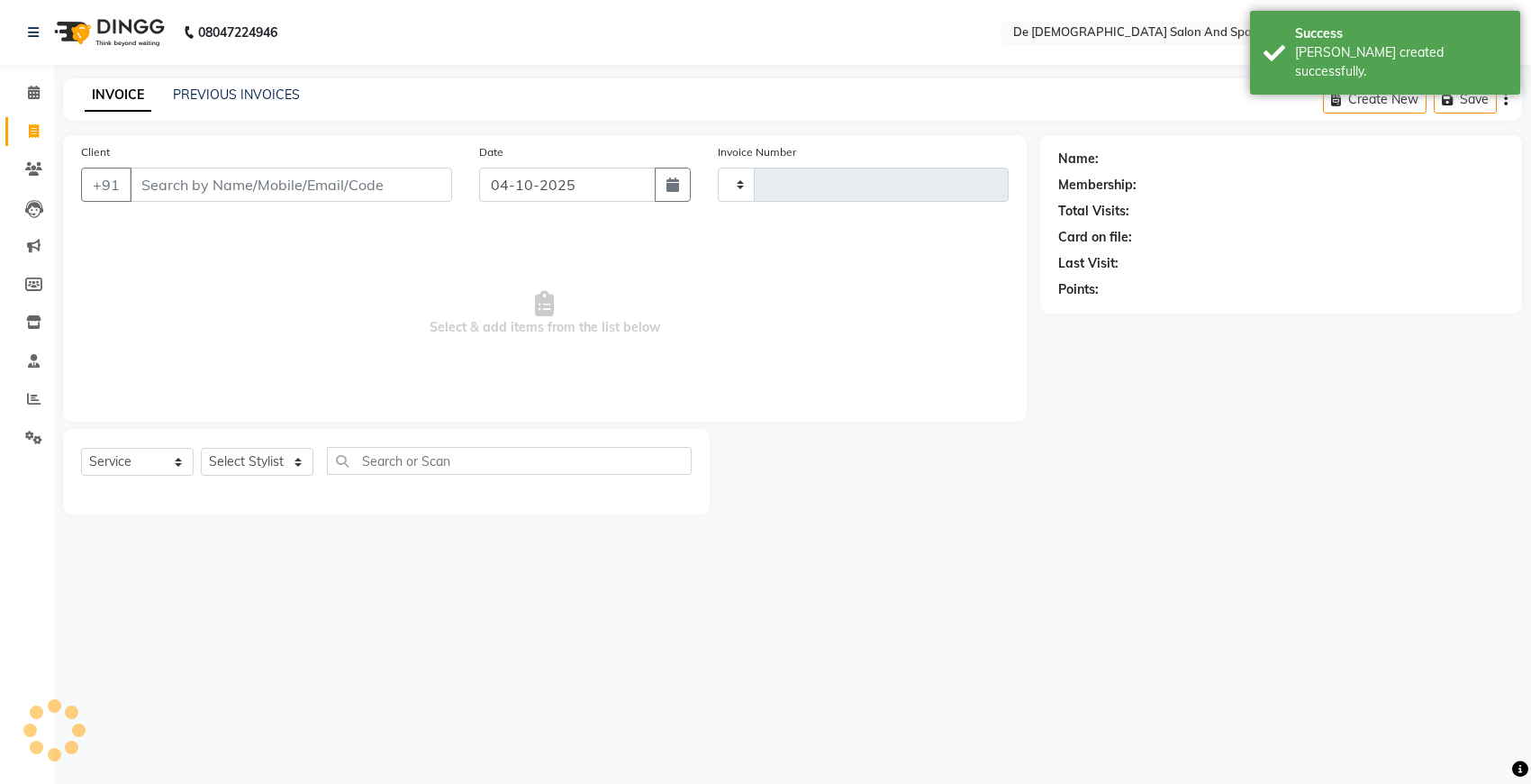
type input "3049"
select select "6431"
